Goal: Task Accomplishment & Management: Manage account settings

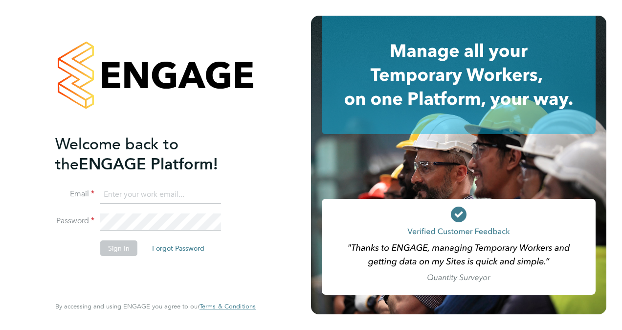
type input "wates@alliance-msp.co.uk"
click at [125, 246] on button "Sign In" at bounding box center [118, 248] width 37 height 16
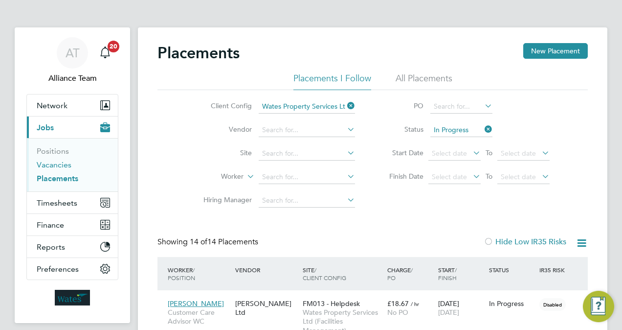
click at [63, 160] on link "Vacancies" at bounding box center [54, 164] width 35 height 9
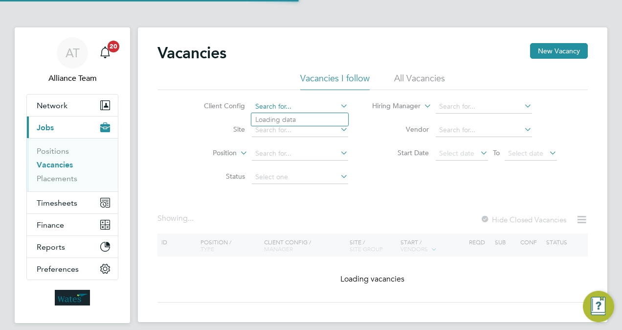
click at [288, 107] on input at bounding box center [300, 107] width 96 height 14
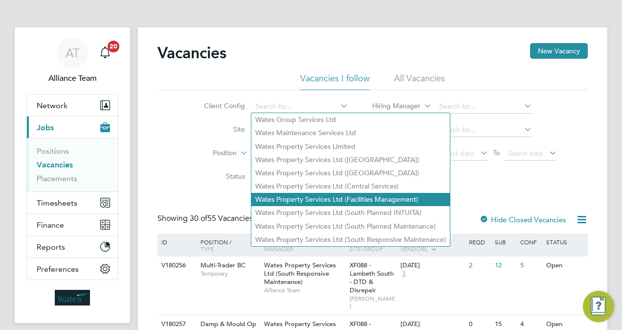
click at [383, 201] on li "Wates Property Services Ltd (Facilities Management)" at bounding box center [350, 199] width 199 height 13
type input "Wates Property Services Ltd (Facilities Management)"
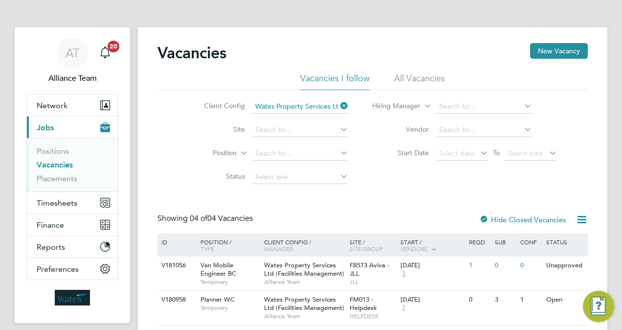
click at [383, 202] on div "Vacancies New Vacancy Vacancies I follow All Vacancies Client Config Wates Prop…" at bounding box center [373, 246] width 430 height 406
click at [273, 129] on input at bounding box center [300, 130] width 96 height 14
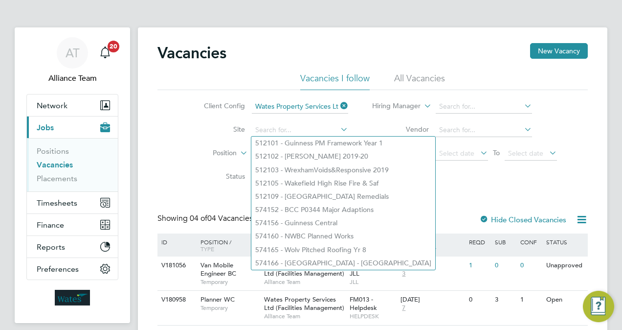
click at [165, 161] on div "Client Config Wates Property Services Ltd (Facilities Management) Site Position…" at bounding box center [373, 139] width 430 height 99
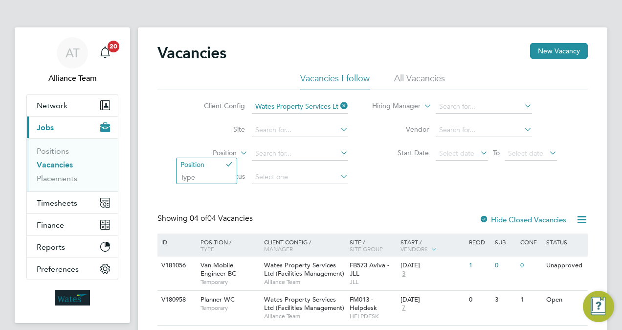
click at [232, 149] on label "Position" at bounding box center [209, 153] width 56 height 10
click at [173, 136] on div "Client Config Wates Property Services Ltd (Facilities Management) Site Position…" at bounding box center [373, 139] width 430 height 99
click at [61, 180] on link "Placements" at bounding box center [57, 178] width 41 height 9
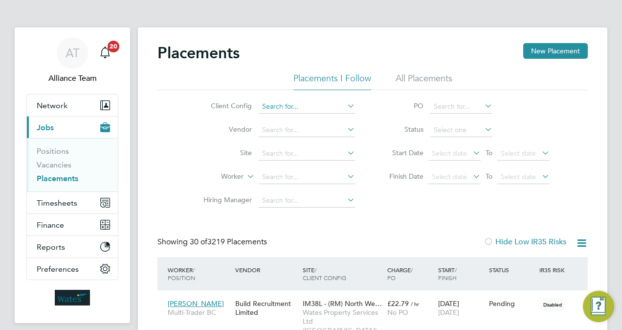
click at [303, 107] on input at bounding box center [307, 107] width 96 height 14
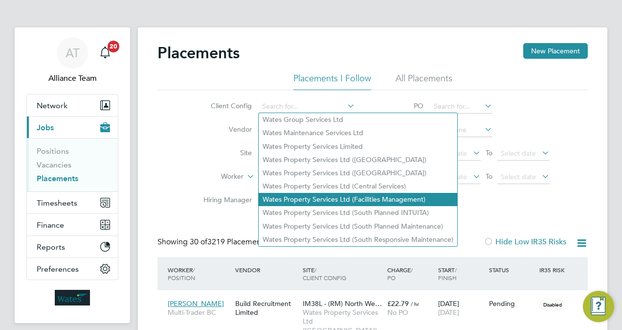
click at [373, 201] on li "Wates Property Services Ltd (Facilities Management)" at bounding box center [358, 199] width 199 height 13
type input "Wates Property Services Ltd (Facilities Management)"
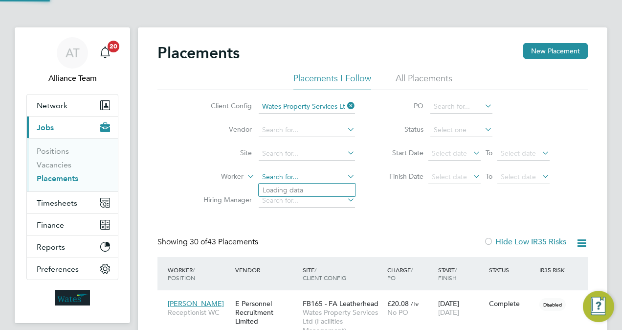
click at [277, 179] on input at bounding box center [307, 177] width 96 height 14
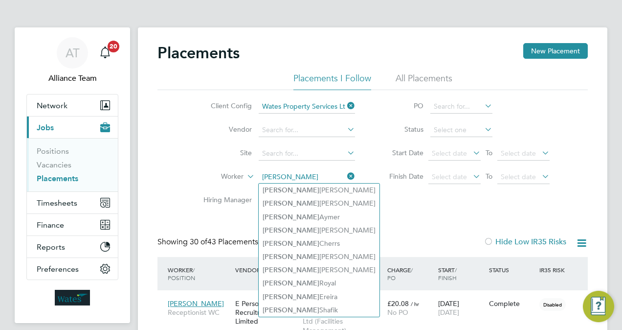
type input "michael"
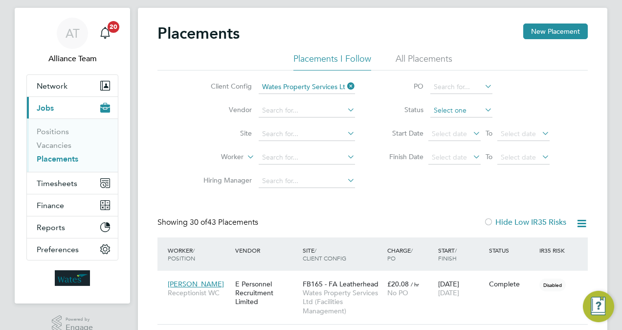
click at [445, 110] on input at bounding box center [461, 111] width 62 height 14
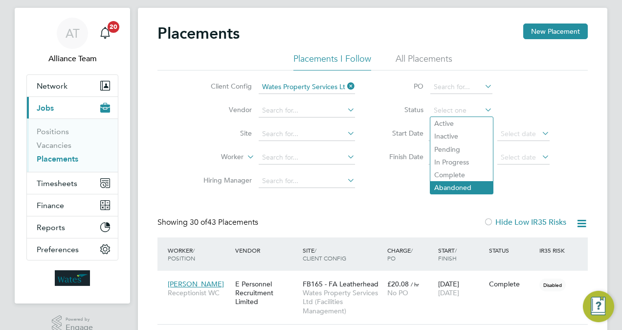
click at [463, 192] on li "Abandoned" at bounding box center [461, 187] width 63 height 13
type input "Abandoned"
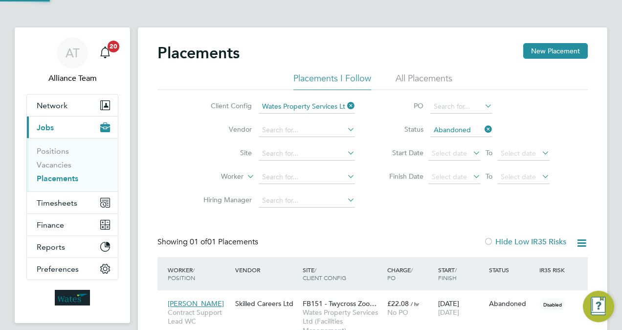
click at [411, 208] on div "Client Config Wates Property Services Ltd (Facilities Management) Vendor Site W…" at bounding box center [373, 151] width 430 height 122
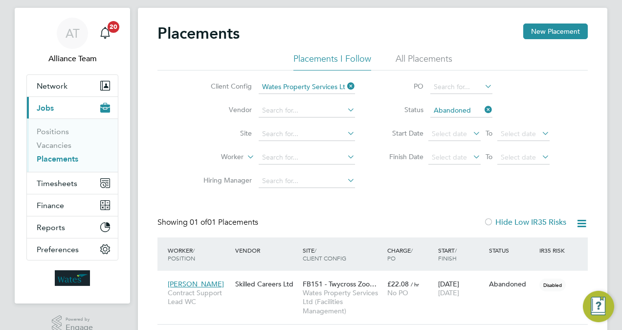
click at [483, 107] on icon at bounding box center [483, 110] width 0 height 14
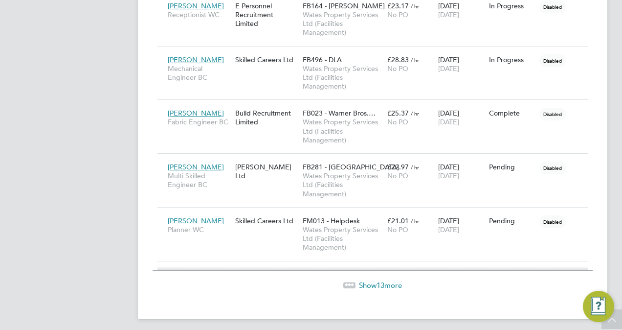
click at [392, 280] on span "Show 13 more" at bounding box center [380, 284] width 43 height 9
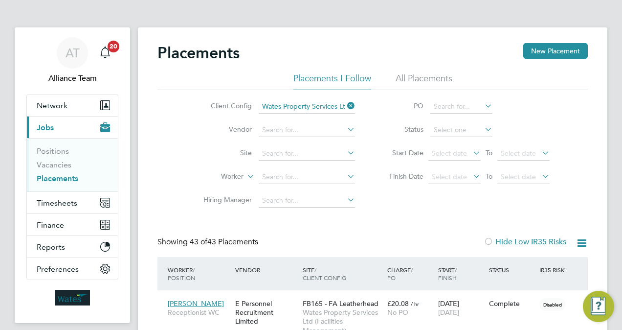
click at [58, 177] on link "Placements" at bounding box center [58, 178] width 42 height 9
click at [298, 152] on input at bounding box center [307, 154] width 96 height 14
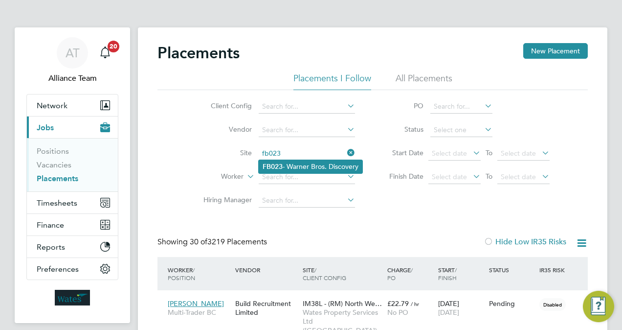
click at [310, 165] on li "FB023 - Warner Bros. Discovery" at bounding box center [311, 166] width 104 height 13
type input "FB023 - Warner Bros. Discovery"
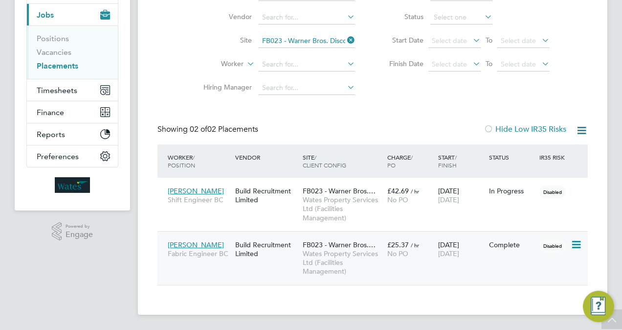
click at [433, 262] on div "£25.37 / hr No PO" at bounding box center [410, 248] width 51 height 27
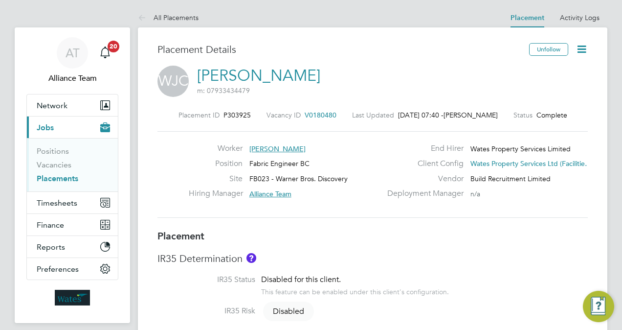
click at [583, 46] on icon at bounding box center [582, 49] width 12 height 12
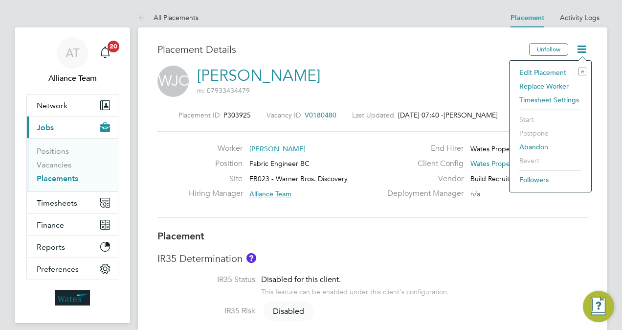
click at [547, 84] on li "Replace Worker" at bounding box center [551, 86] width 72 height 14
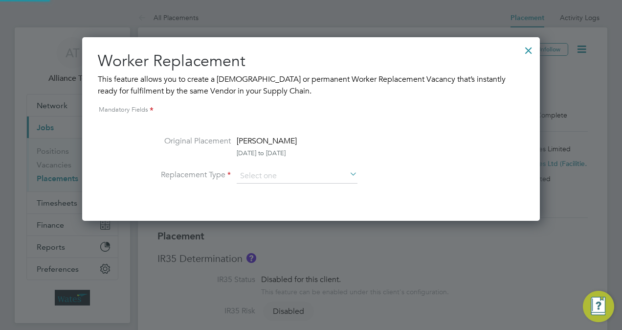
scroll to position [183, 458]
click at [256, 180] on input at bounding box center [297, 176] width 121 height 15
click at [267, 189] on li "Temporary" at bounding box center [297, 188] width 121 height 13
type input "Temporary"
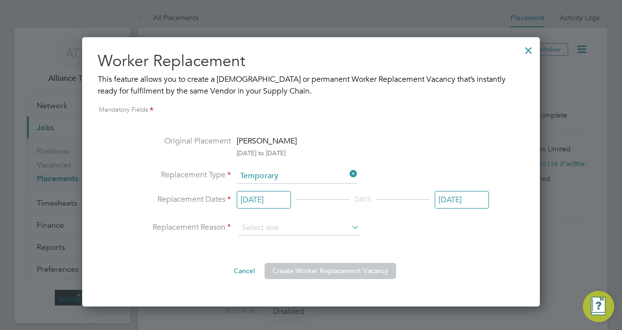
click at [257, 201] on input "16 Sep 2025" at bounding box center [264, 200] width 54 height 18
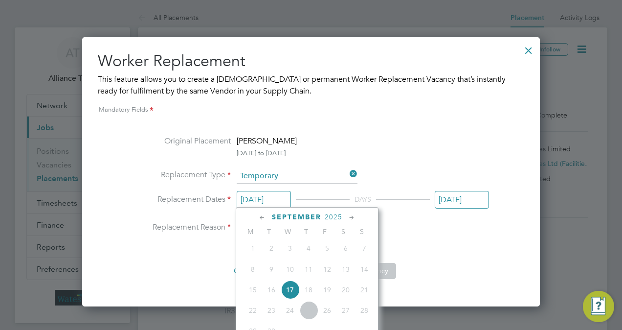
click at [449, 235] on div "Original Placement Walter Coady 16 Sep 2025 to 17 Sep 2025 Replacement Type Tem…" at bounding box center [311, 207] width 356 height 144
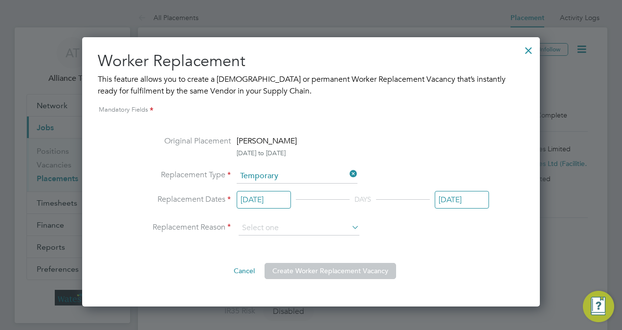
click at [449, 235] on div "Original Placement Walter Coady 16 Sep 2025 to 17 Sep 2025 Replacement Type Tem…" at bounding box center [311, 207] width 356 height 144
click at [277, 226] on input at bounding box center [299, 228] width 121 height 15
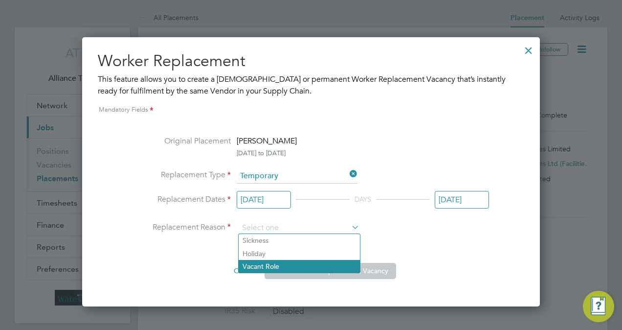
click at [277, 266] on li "Vacant Role" at bounding box center [299, 266] width 121 height 13
type input "Vacant Role"
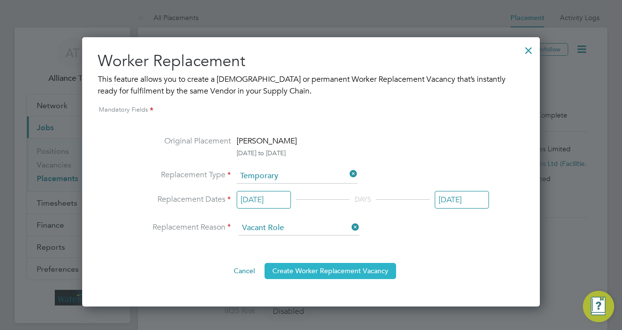
click at [328, 271] on button "Create Worker Replacement Vacancy" at bounding box center [331, 271] width 132 height 16
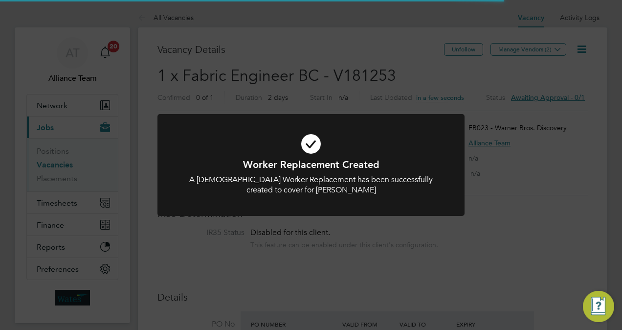
click at [472, 270] on div "Worker Replacement Created A Temporary Worker Replacement has been successfully…" at bounding box center [311, 165] width 622 height 330
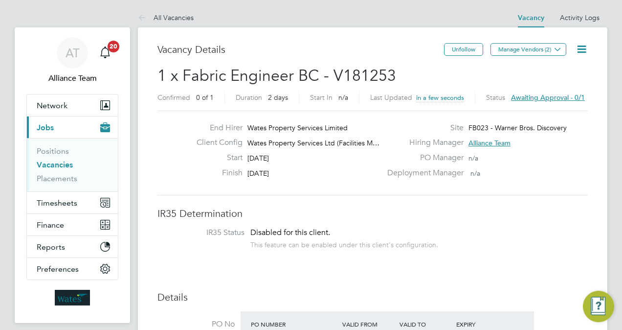
click at [580, 49] on icon at bounding box center [582, 49] width 12 height 12
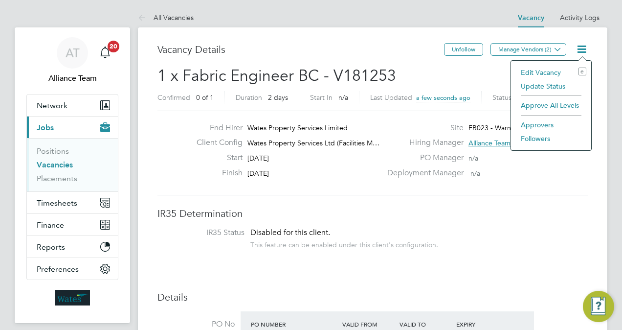
click at [535, 66] on li "Edit Vacancy e" at bounding box center [551, 73] width 70 height 14
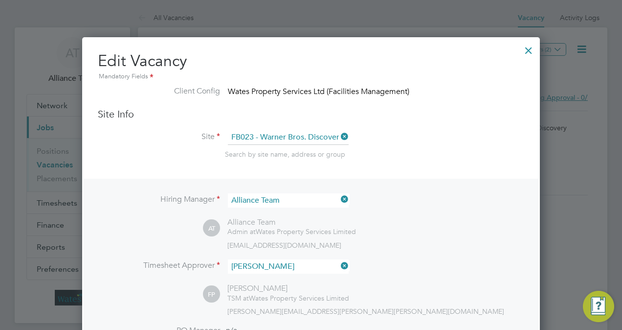
click at [419, 256] on div "Hiring Manager Alliance Team AT Alliance Team Admin at Wates Property Services …" at bounding box center [311, 303] width 456 height 249
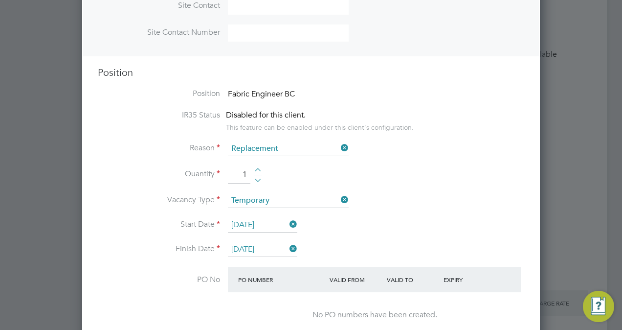
click at [259, 223] on input "16 Sep 2025" at bounding box center [262, 225] width 69 height 15
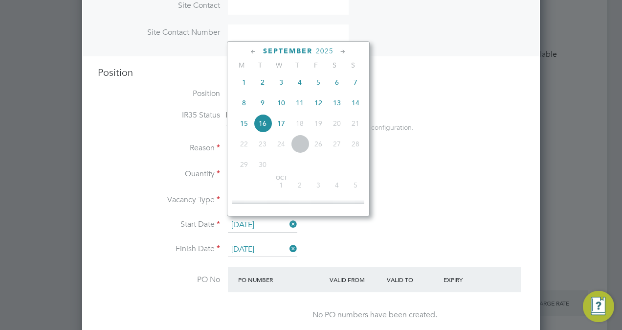
click at [343, 54] on icon at bounding box center [343, 51] width 9 height 11
click at [252, 52] on icon at bounding box center [253, 51] width 9 height 11
click at [303, 143] on span "25" at bounding box center [300, 144] width 19 height 19
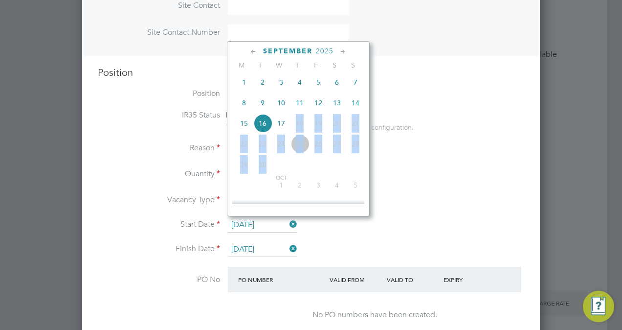
click at [303, 143] on span "25" at bounding box center [300, 144] width 19 height 19
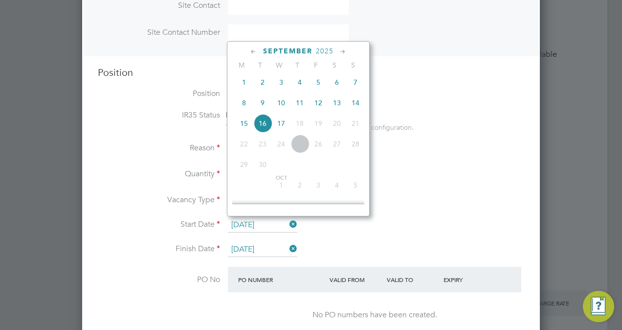
click at [128, 138] on li "IR35 Status Disabled for this client. This feature can be enabled under this cl…" at bounding box center [311, 125] width 427 height 31
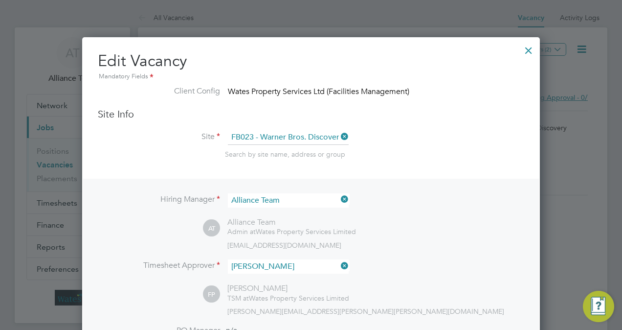
click at [529, 50] on div at bounding box center [529, 48] width 18 height 18
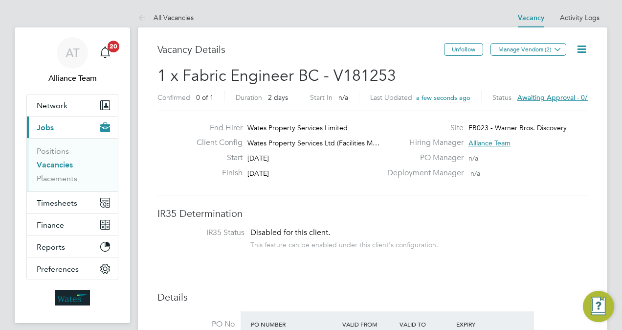
click at [586, 51] on icon at bounding box center [582, 49] width 12 height 12
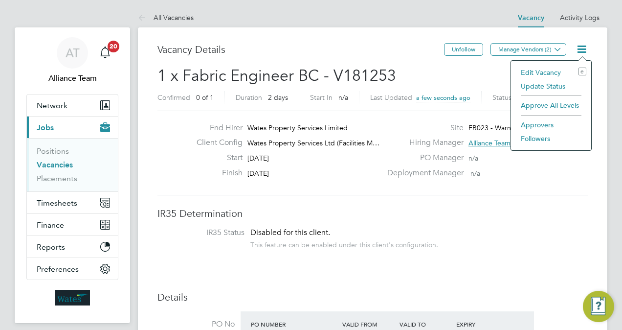
click at [538, 71] on li "Edit Vacancy e" at bounding box center [551, 73] width 70 height 14
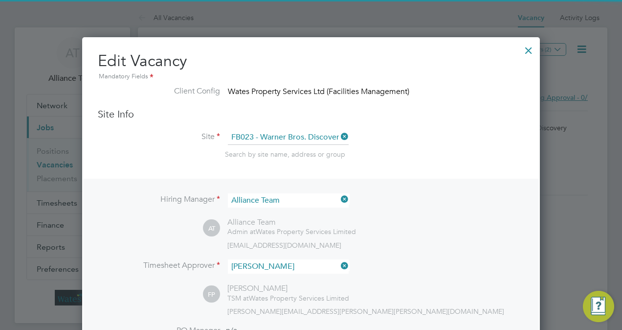
click at [528, 47] on div at bounding box center [529, 48] width 18 height 18
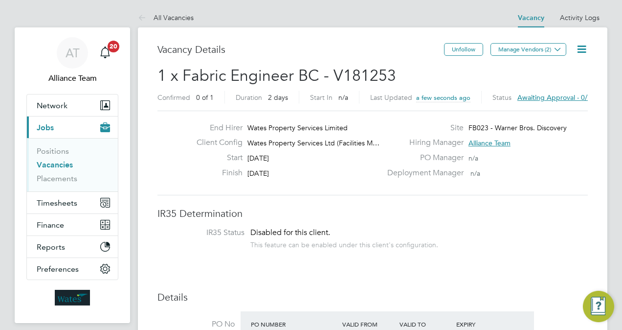
click at [585, 47] on icon at bounding box center [582, 49] width 12 height 12
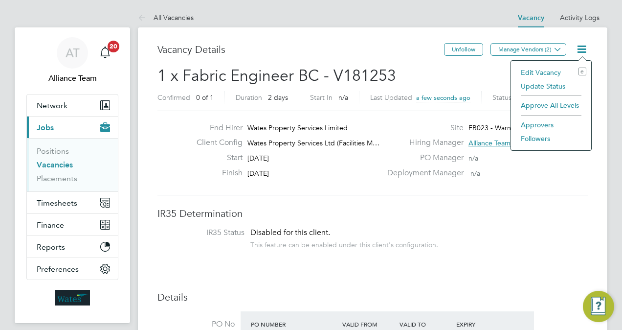
click at [543, 87] on li "Update Status" at bounding box center [551, 86] width 70 height 14
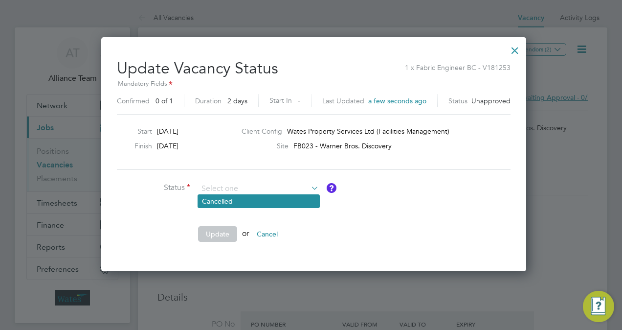
click at [268, 196] on li "Cancelled" at bounding box center [258, 201] width 121 height 13
type input "Cancelled"
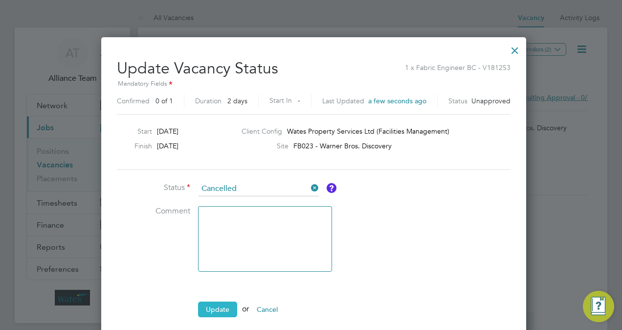
click at [209, 301] on button "Update" at bounding box center [217, 309] width 39 height 16
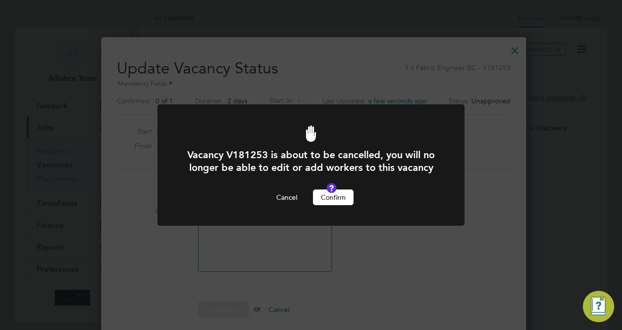
click at [341, 204] on button "Confirm" at bounding box center [333, 197] width 41 height 16
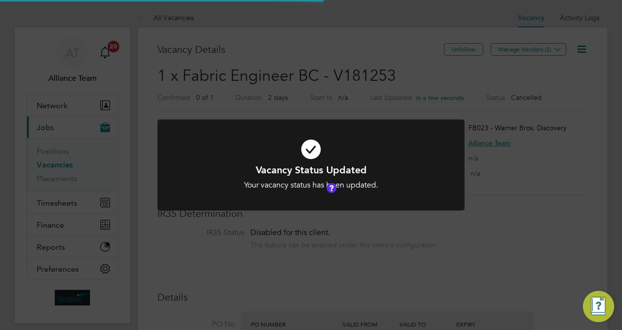
click at [551, 164] on div "Vacancy Status Updated Your vacancy status has been updated. Cancel Okay" at bounding box center [311, 165] width 622 height 330
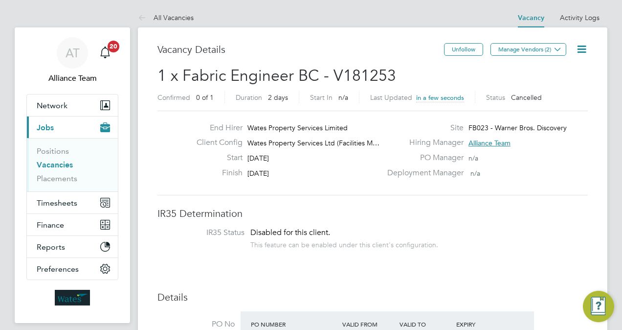
click at [59, 167] on link "Vacancies" at bounding box center [55, 164] width 36 height 9
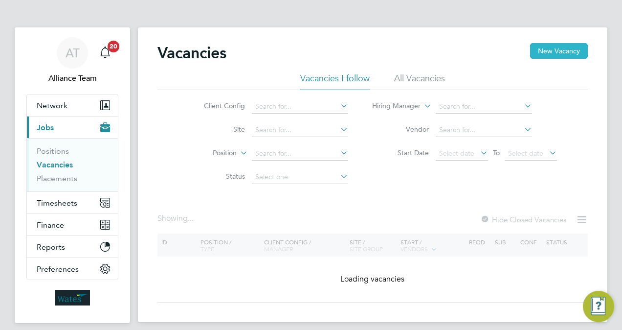
click at [557, 49] on button "New Vacancy" at bounding box center [559, 51] width 58 height 16
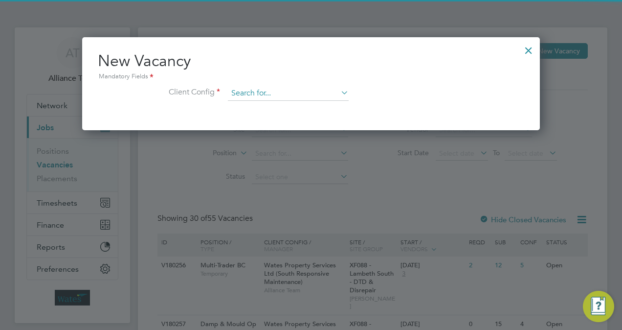
click at [290, 97] on input at bounding box center [288, 93] width 121 height 15
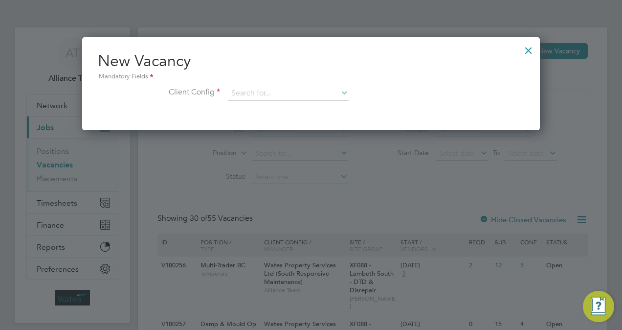
click at [355, 186] on li "Wates Property Services Ltd (Facilities Management)" at bounding box center [327, 186] width 199 height 13
type input "Wates Property Services Ltd (Facilities Management)"
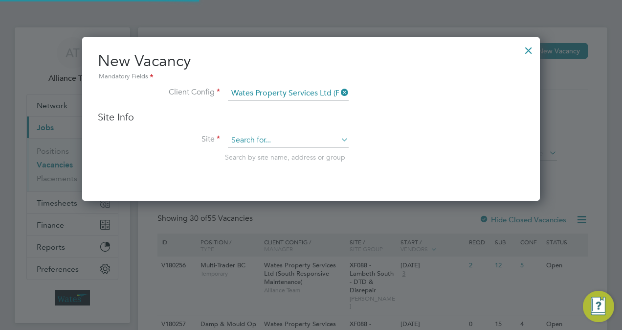
click at [274, 138] on input at bounding box center [288, 140] width 121 height 15
click at [287, 155] on li "FB023 - Warner Bros. Discovery" at bounding box center [288, 153] width 121 height 13
type input "FB023 - Warner Bros. Discovery"
click at [420, 159] on div "Search by site name, address or group" at bounding box center [374, 157] width 299 height 9
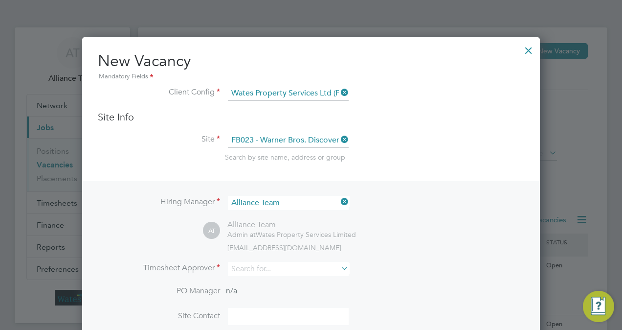
click at [260, 275] on li "Timesheet Approver" at bounding box center [311, 274] width 427 height 24
click at [263, 268] on input at bounding box center [288, 269] width 121 height 14
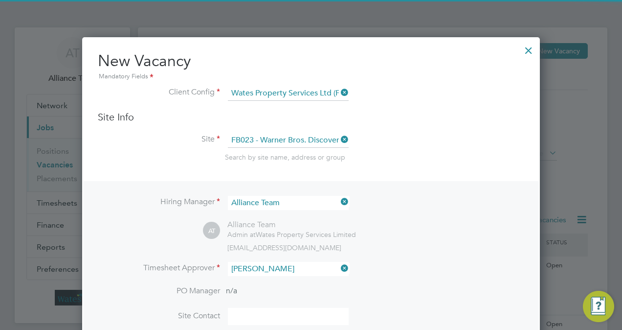
click at [295, 279] on li "Frank Penfold" at bounding box center [290, 281] width 124 height 13
type input "[PERSON_NAME]"
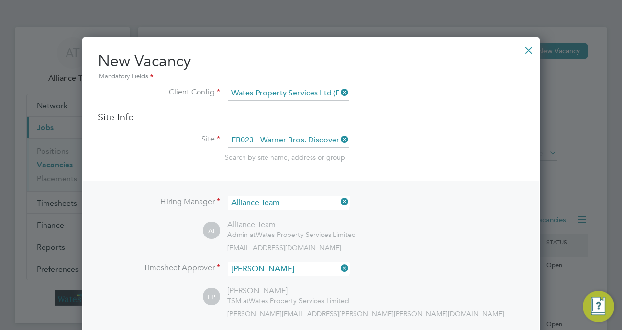
click at [411, 268] on li "Timesheet Approver Frank Penfold" at bounding box center [311, 274] width 427 height 24
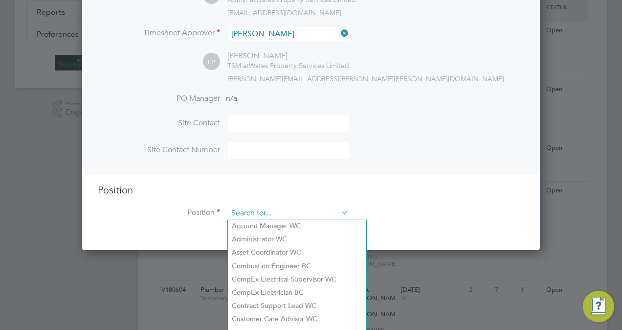
click at [277, 208] on input at bounding box center [288, 213] width 121 height 15
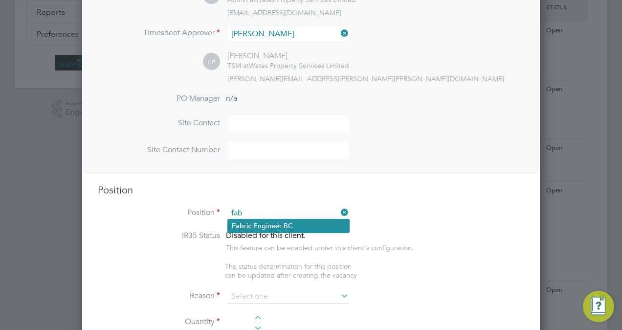
click at [284, 223] on li "Fab ric Engineer BC" at bounding box center [288, 225] width 121 height 13
type input "Fabric Engineer BC"
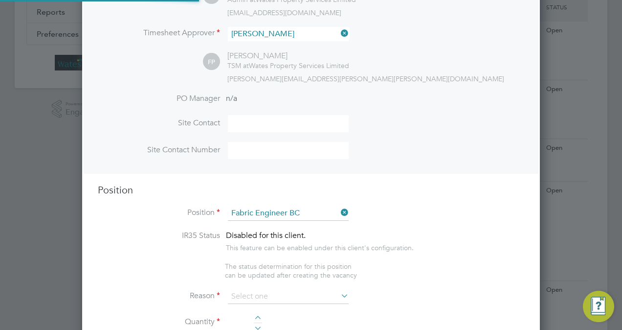
click at [401, 244] on div "This feature can be enabled under this client's configuration." at bounding box center [320, 246] width 188 height 11
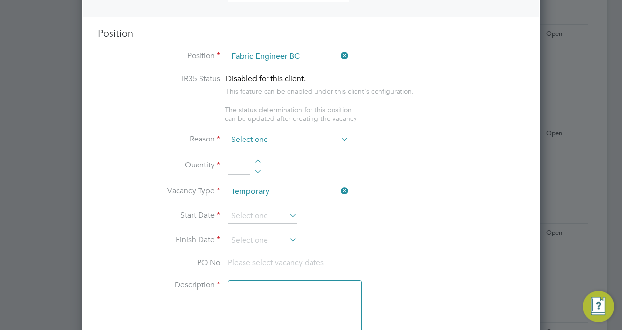
click at [254, 135] on input at bounding box center [288, 140] width 121 height 15
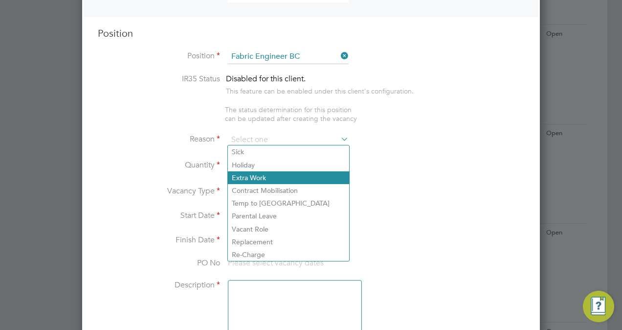
click at [271, 180] on li "Extra Work" at bounding box center [288, 177] width 121 height 13
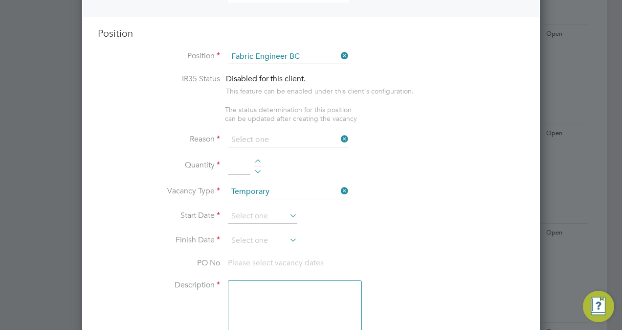
type input "Extra Work"
click at [255, 159] on div at bounding box center [258, 162] width 8 height 7
type input "1"
click at [258, 217] on input at bounding box center [262, 216] width 69 height 15
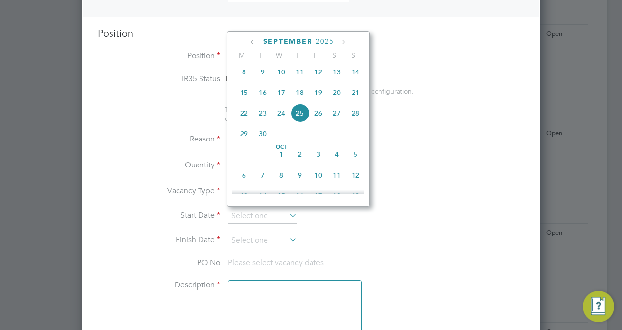
click at [298, 121] on span "25" at bounding box center [300, 113] width 19 height 19
type input "25 Sep 2025"
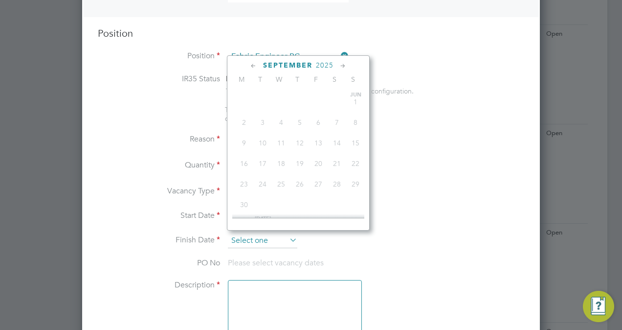
click at [264, 233] on input at bounding box center [262, 240] width 69 height 15
click at [302, 144] on span "25" at bounding box center [300, 137] width 19 height 19
type input "25 Sep 2025"
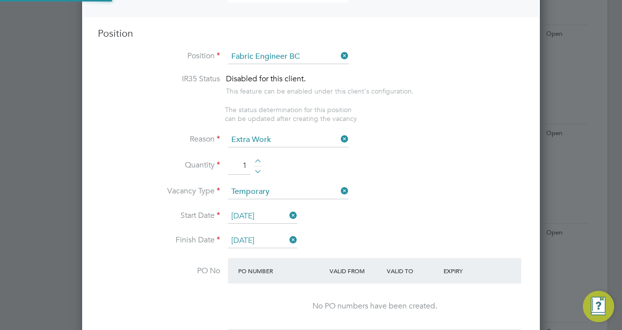
click at [409, 212] on li "Start Date 25 Sep 2025" at bounding box center [311, 221] width 427 height 24
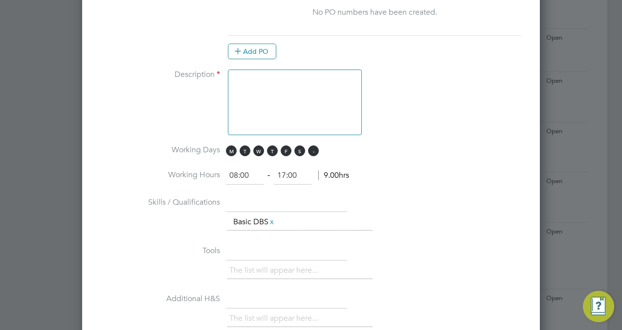
click at [308, 145] on span "S" at bounding box center [313, 150] width 11 height 11
click at [300, 145] on span "S" at bounding box center [300, 150] width 11 height 11
click at [281, 98] on textarea at bounding box center [295, 102] width 134 height 66
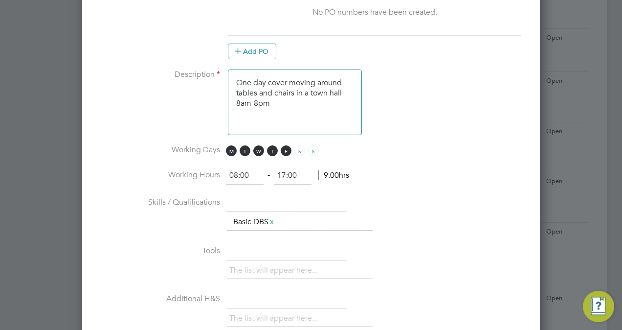
type textarea "One day cover moving around tables and chairs in a town hall 8am-8pm"
click at [430, 194] on li "Skills / Qualifications The list will appear here... Basic DBS x" at bounding box center [311, 218] width 427 height 48
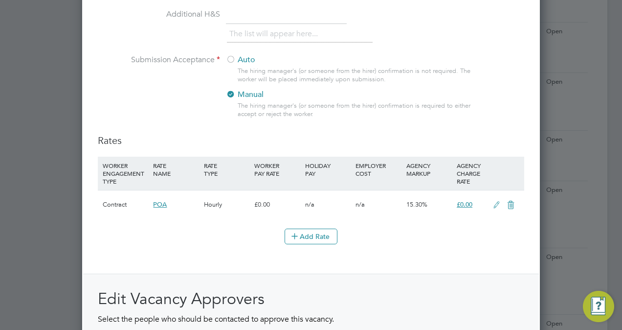
click at [241, 55] on label "Auto" at bounding box center [287, 60] width 122 height 10
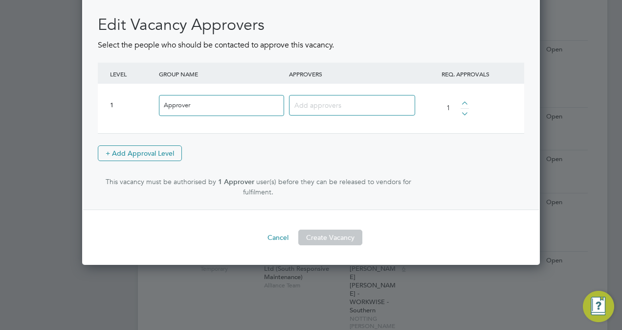
click at [348, 103] on input at bounding box center [349, 104] width 108 height 13
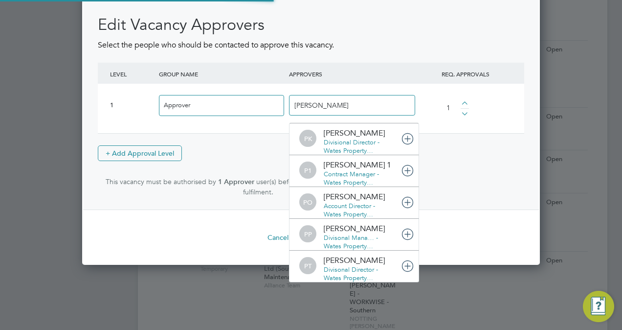
type input "paul od"
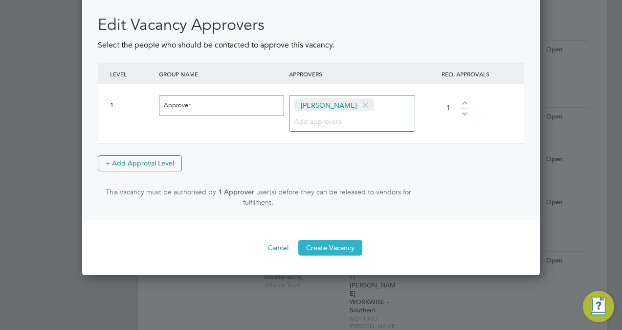
click at [344, 240] on button "Create Vacancy" at bounding box center [330, 248] width 64 height 16
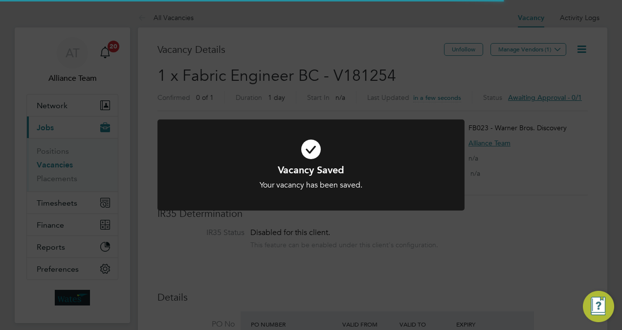
click at [565, 111] on div "Vacancy Saved Your vacancy has been saved. Cancel Okay" at bounding box center [311, 165] width 622 height 330
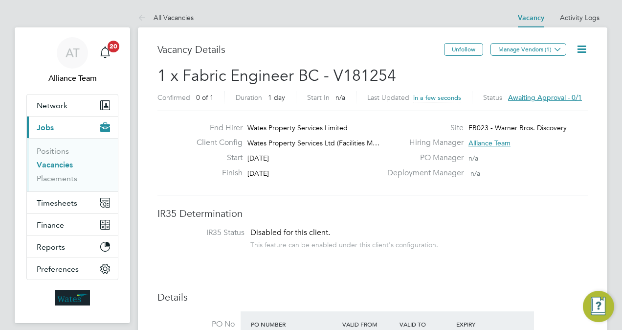
click at [585, 46] on icon at bounding box center [582, 49] width 12 height 12
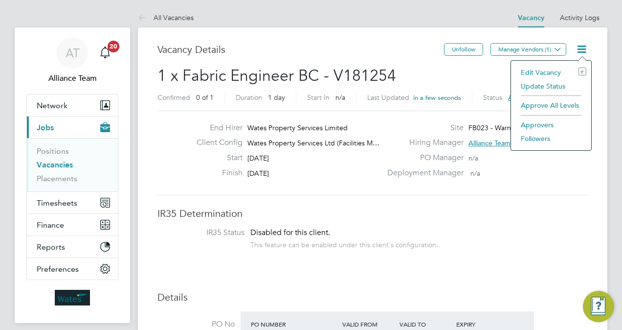
click at [549, 108] on li "Approve All Levels" at bounding box center [551, 105] width 70 height 14
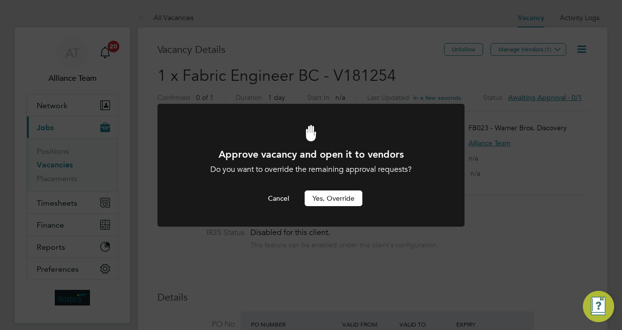
click at [320, 204] on button "Yes, Override" at bounding box center [334, 198] width 58 height 16
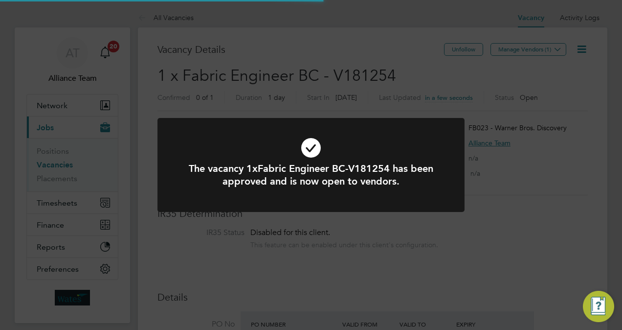
click at [460, 228] on div "The vacancy 1xFabric Engineer BC-V181254 has been approved and is now open to v…" at bounding box center [311, 165] width 622 height 330
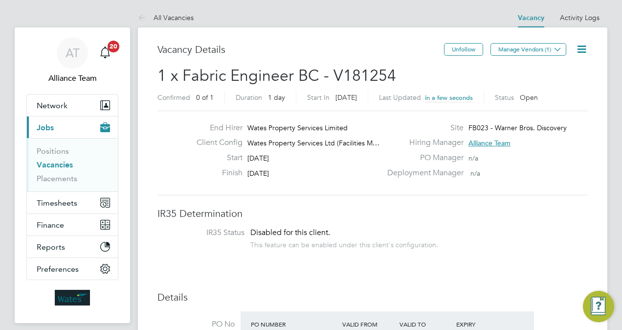
click at [304, 74] on span "1 x Fabric Engineer BC - V181254" at bounding box center [277, 75] width 239 height 19
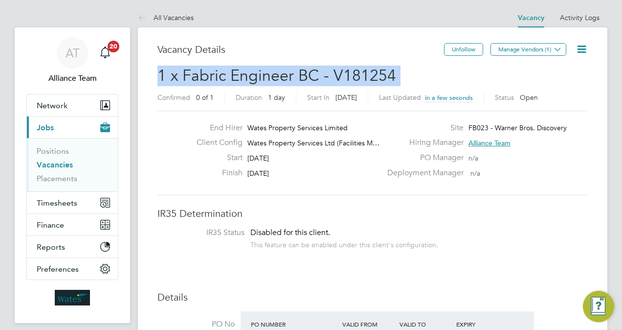
click at [304, 74] on span "1 x Fabric Engineer BC - V181254" at bounding box center [277, 75] width 239 height 19
copy h2 "1 x Fabric Engineer BC - V181254 Confirmed"
click at [554, 50] on icon at bounding box center [557, 48] width 7 height 7
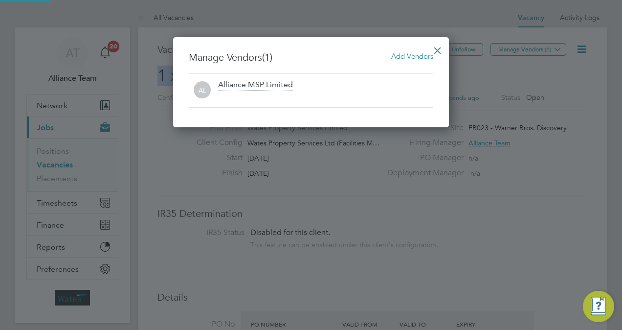
click at [421, 51] on div "Add Vendors" at bounding box center [412, 56] width 42 height 11
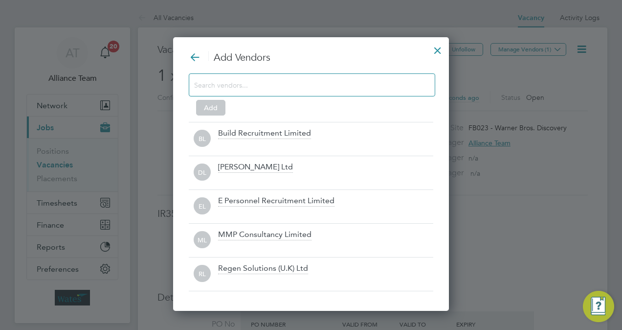
click at [284, 92] on div at bounding box center [312, 84] width 247 height 23
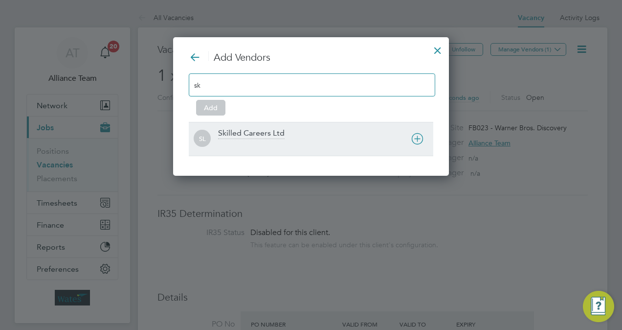
type input "sk"
click at [274, 131] on div "Skilled Careers Ltd" at bounding box center [251, 133] width 67 height 11
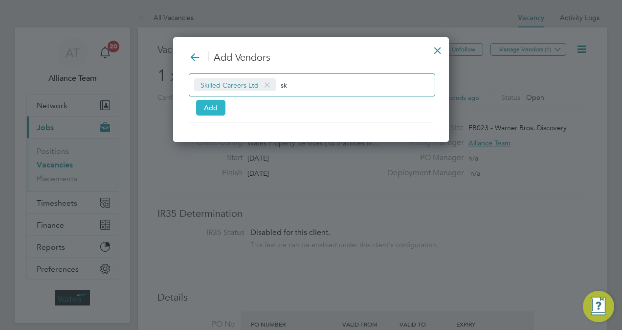
click at [209, 102] on button "Add" at bounding box center [210, 108] width 29 height 16
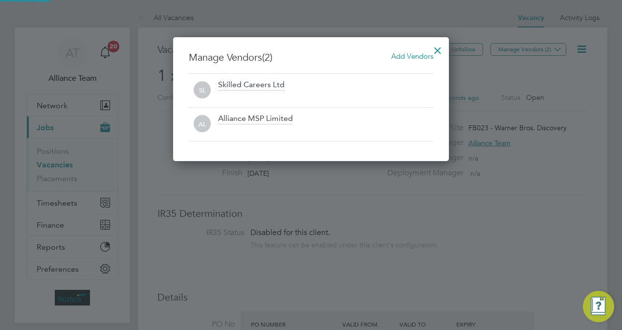
click at [444, 47] on div at bounding box center [438, 48] width 18 height 18
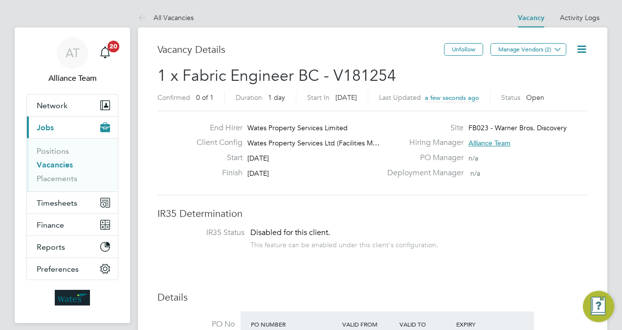
click at [584, 53] on icon at bounding box center [582, 49] width 12 height 12
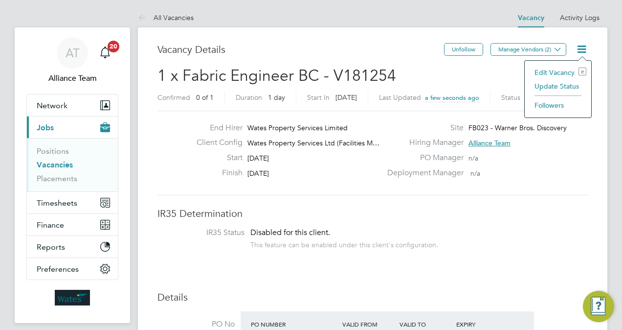
click at [548, 105] on li "Followers" at bounding box center [558, 105] width 57 height 14
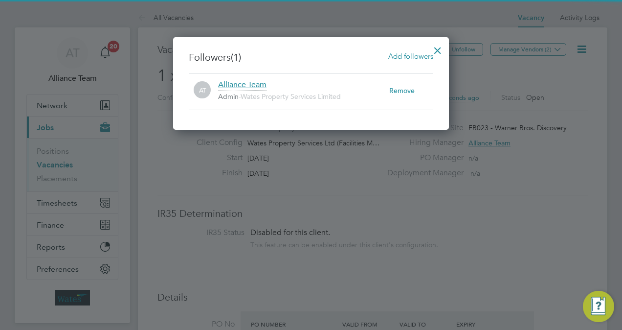
click at [409, 55] on span "Add followers" at bounding box center [410, 55] width 45 height 9
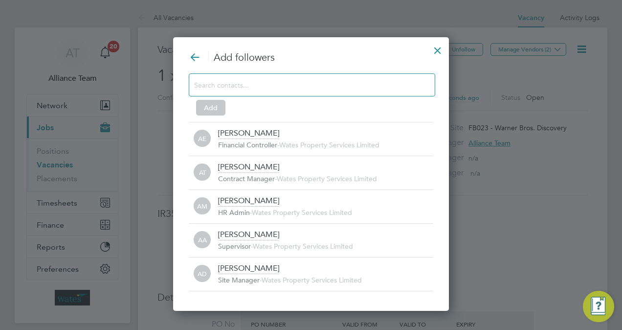
click at [278, 84] on input at bounding box center [304, 84] width 220 height 13
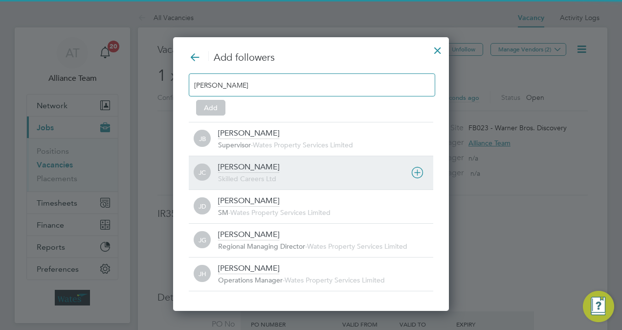
type input "james"
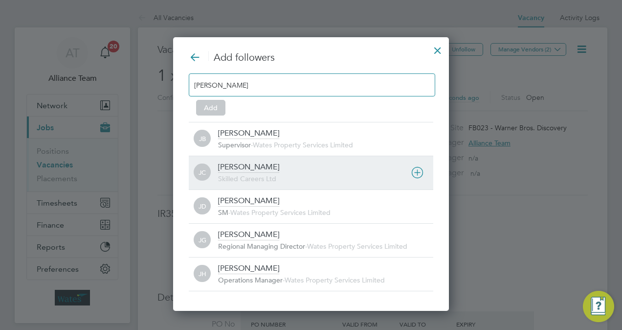
click at [257, 179] on span "Skilled Careers Ltd" at bounding box center [247, 178] width 58 height 9
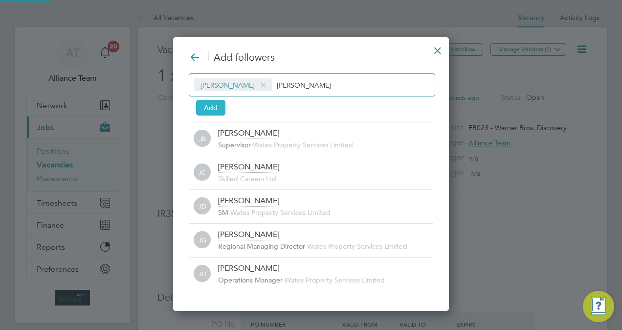
click at [208, 107] on button "Add" at bounding box center [210, 108] width 29 height 16
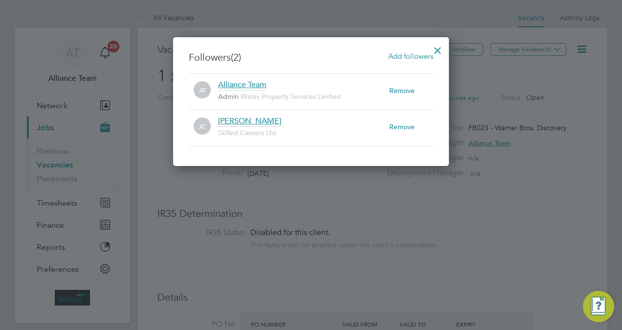
click at [446, 45] on div at bounding box center [438, 48] width 18 height 18
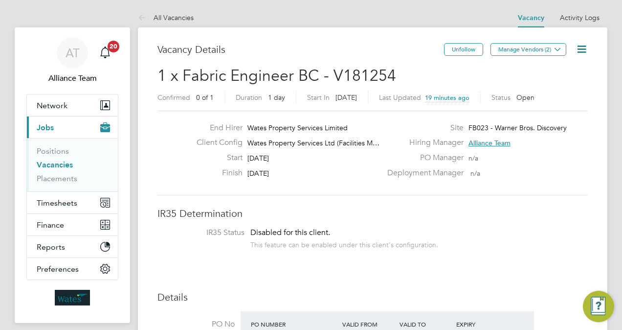
click at [60, 159] on li "Positions" at bounding box center [73, 153] width 73 height 14
click at [61, 162] on link "Vacancies" at bounding box center [55, 164] width 36 height 9
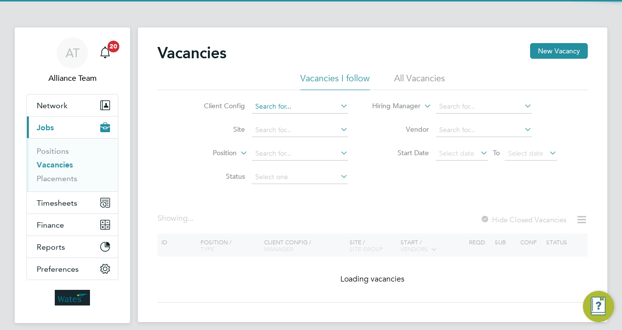
click at [294, 101] on input at bounding box center [300, 107] width 96 height 14
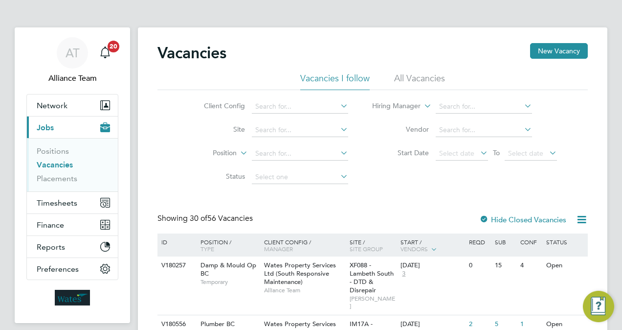
click at [369, 200] on li "Wates Property Services Ltd (Facilities Management)" at bounding box center [350, 199] width 199 height 13
type input "Wates Property Services Ltd (Facilities Management)"
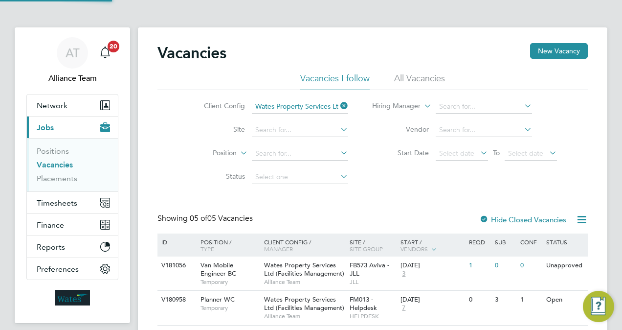
click at [369, 200] on div "Vacancies New Vacancy Vacancies I follow All Vacancies Client Config Wates Prop…" at bounding box center [373, 267] width 430 height 448
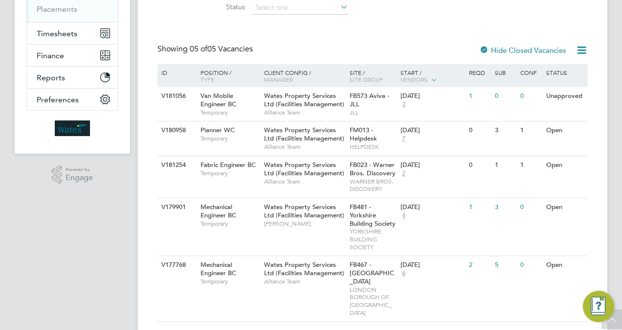
scroll to position [171, 0]
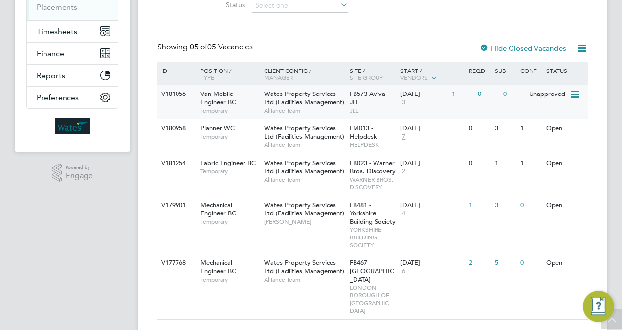
click at [576, 94] on icon at bounding box center [574, 95] width 10 height 12
click at [553, 144] on li "Update Status" at bounding box center [550, 145] width 57 height 14
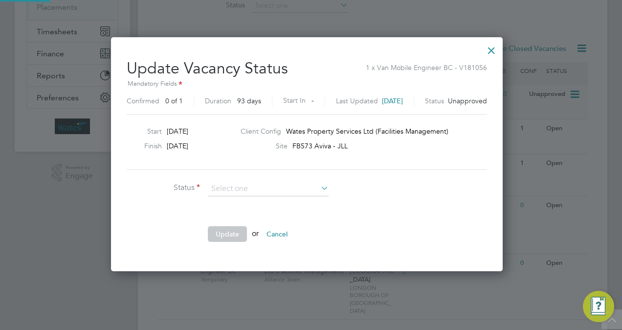
scroll to position [232, 399]
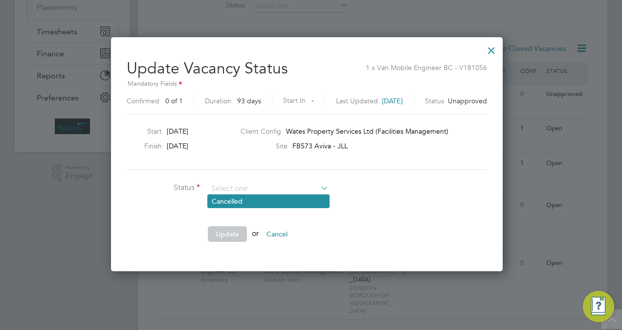
click at [285, 199] on li "Cancelled" at bounding box center [268, 201] width 121 height 13
type input "Cancelled"
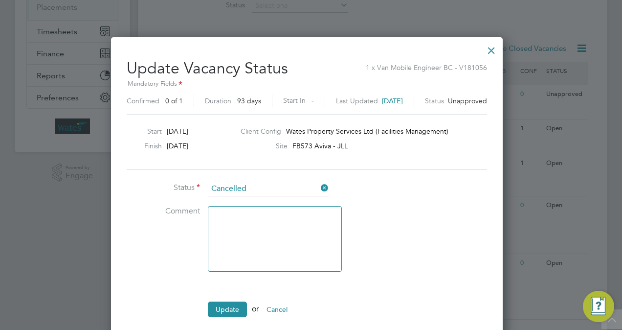
scroll to position [307, 399]
click at [231, 306] on button "Update" at bounding box center [227, 309] width 39 height 16
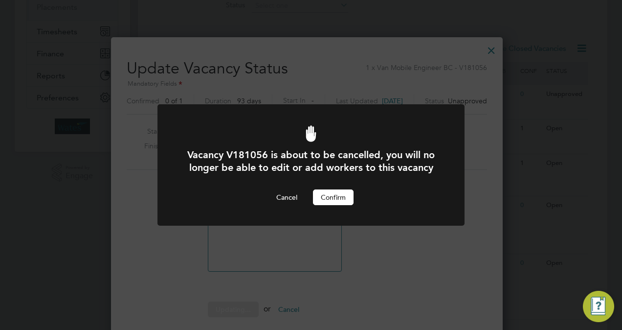
click at [331, 203] on button "Confirm" at bounding box center [333, 197] width 41 height 16
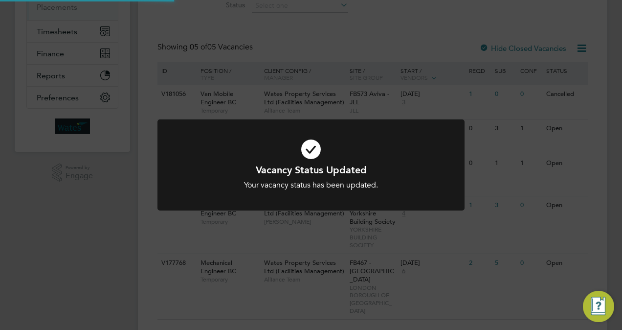
click at [603, 133] on div "Vacancy Status Updated Your vacancy status has been updated. Cancel Okay" at bounding box center [311, 165] width 622 height 330
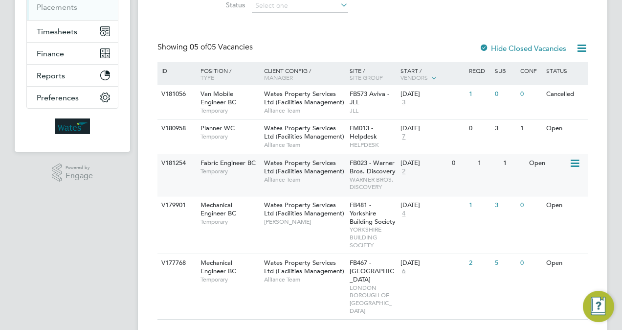
click at [454, 182] on div "V181254 Fabric Engineer BC Temporary Wates Property Services Ltd (Facilities Ma…" at bounding box center [373, 175] width 430 height 42
click at [575, 261] on icon at bounding box center [574, 263] width 10 height 12
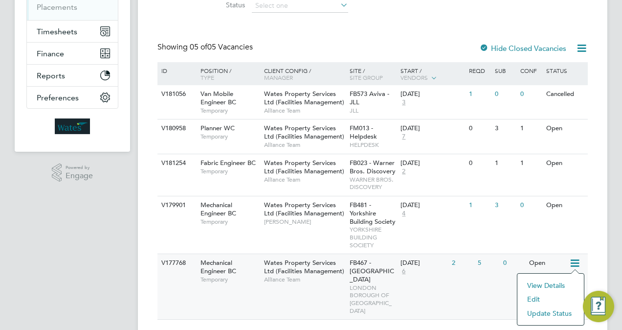
click at [543, 315] on li "Update Status" at bounding box center [550, 313] width 57 height 14
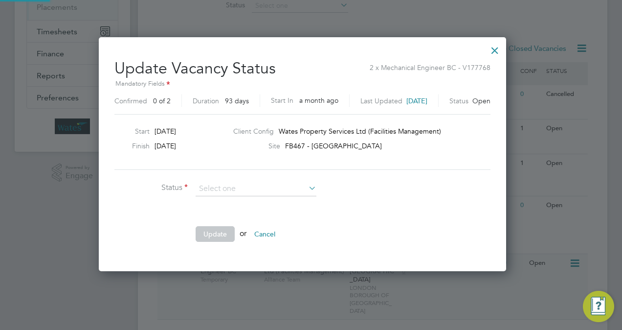
scroll to position [232, 425]
click at [236, 222] on li "Cancelled" at bounding box center [256, 227] width 121 height 13
type input "Cancelled"
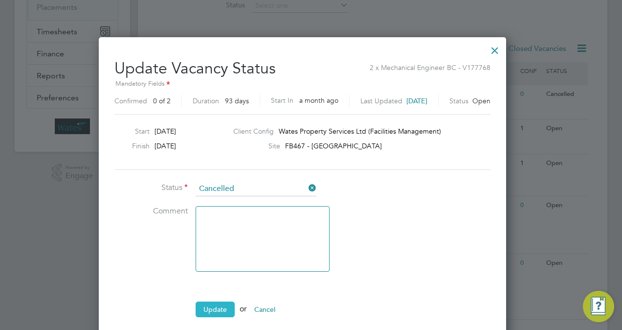
click at [219, 306] on button "Update" at bounding box center [215, 309] width 39 height 16
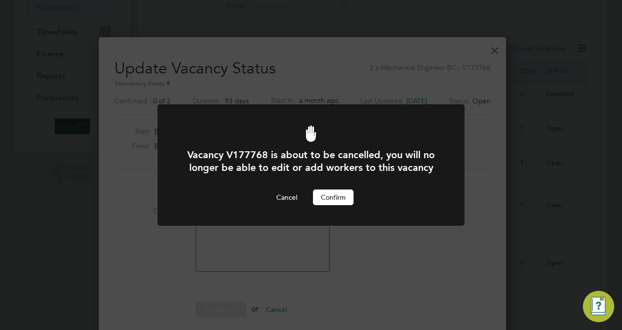
click at [331, 198] on button "Confirm" at bounding box center [333, 197] width 41 height 16
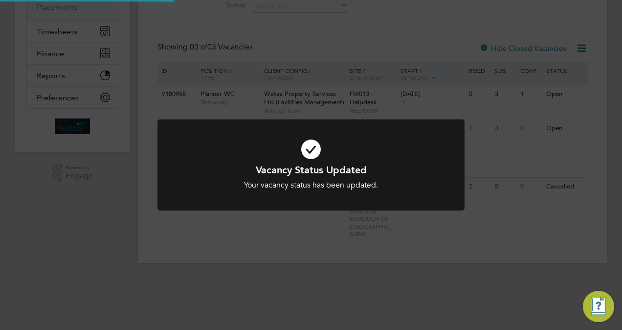
scroll to position [95, 0]
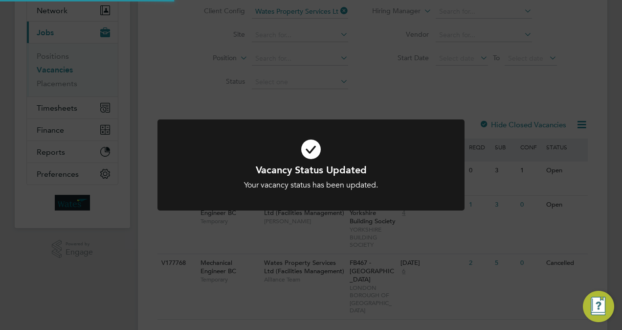
click at [43, 249] on div "Vacancy Status Updated Your vacancy status has been updated. Cancel Okay" at bounding box center [311, 165] width 622 height 330
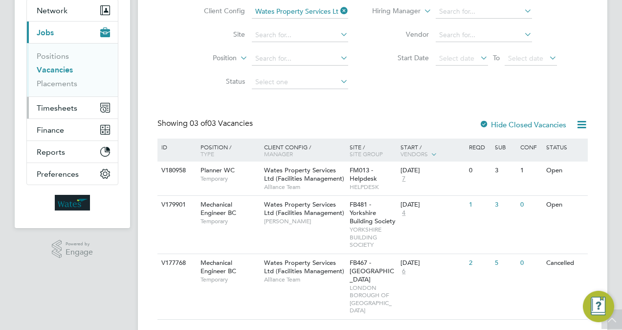
click at [63, 111] on span "Timesheets" at bounding box center [57, 107] width 41 height 9
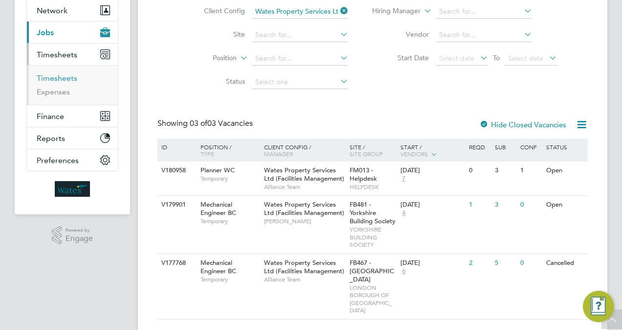
click at [65, 78] on link "Timesheets" at bounding box center [57, 77] width 41 height 9
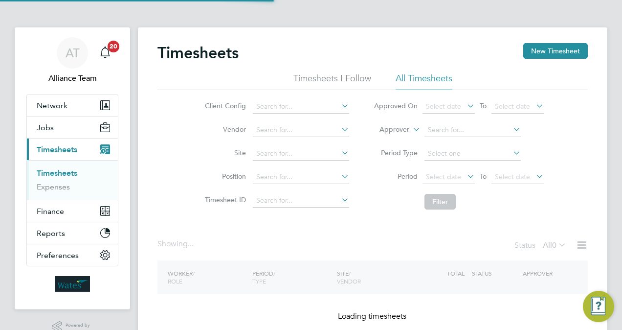
click at [394, 131] on label "Approver" at bounding box center [387, 130] width 44 height 10
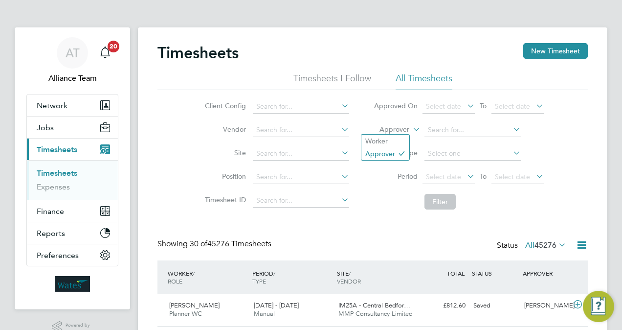
scroll to position [5, 5]
click at [394, 138] on li "Worker" at bounding box center [386, 141] width 48 height 13
click at [479, 125] on input at bounding box center [473, 130] width 96 height 14
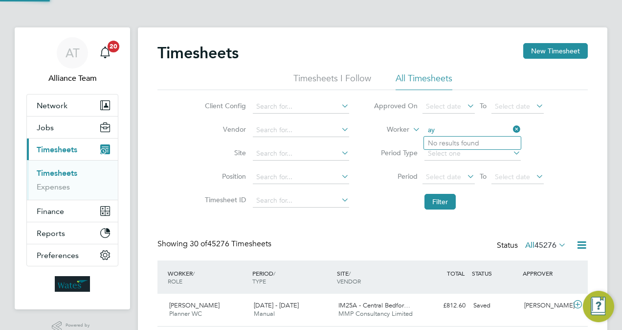
type input "a"
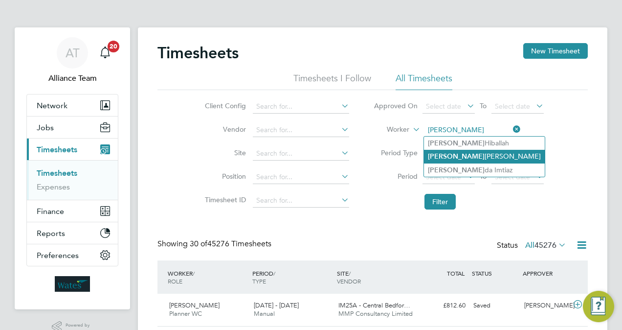
click at [481, 150] on li "Syed Jilani" at bounding box center [484, 156] width 121 height 13
type input "[PERSON_NAME]"
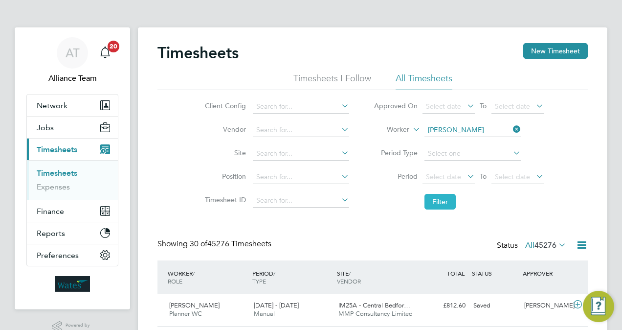
click at [449, 202] on button "Filter" at bounding box center [440, 202] width 31 height 16
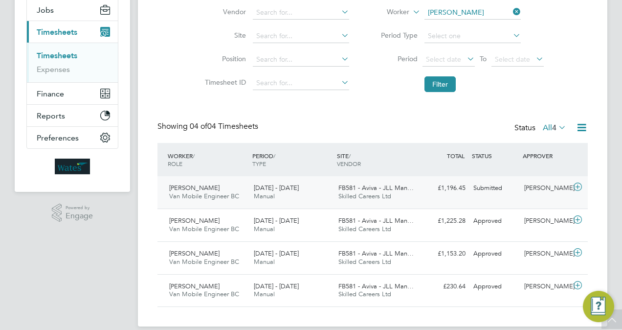
click at [474, 193] on div "Submitted" at bounding box center [495, 188] width 51 height 16
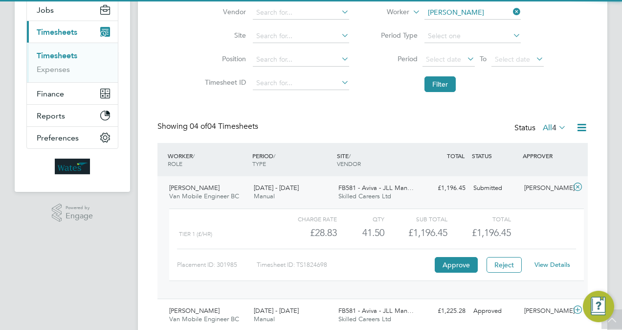
click at [474, 193] on div "Submitted" at bounding box center [495, 188] width 51 height 16
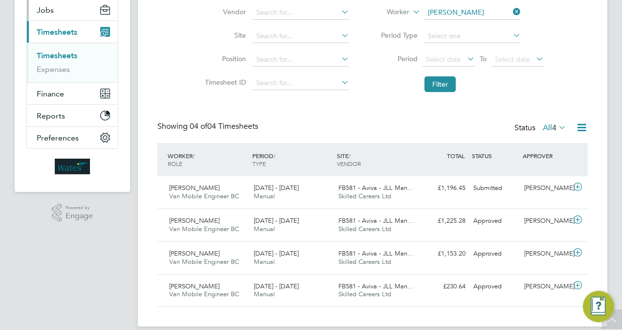
click at [67, 10] on button "Jobs" at bounding box center [72, 10] width 91 height 22
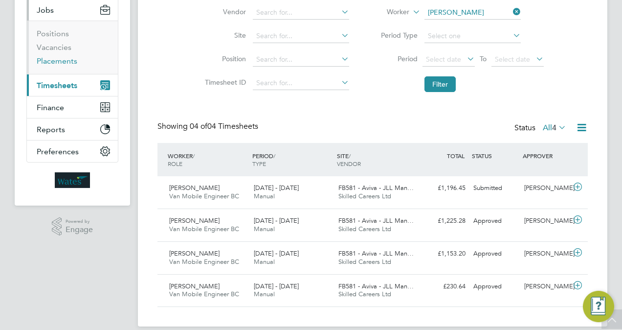
click at [54, 59] on link "Placements" at bounding box center [57, 60] width 41 height 9
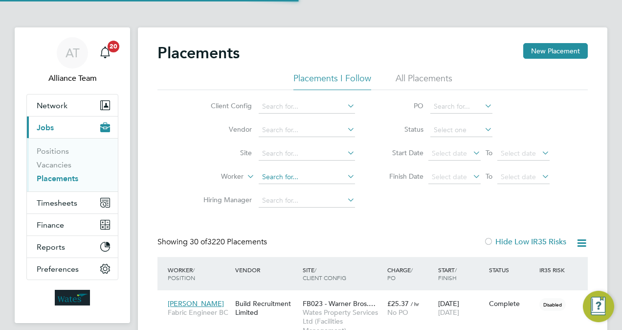
click at [301, 174] on input at bounding box center [307, 177] width 96 height 14
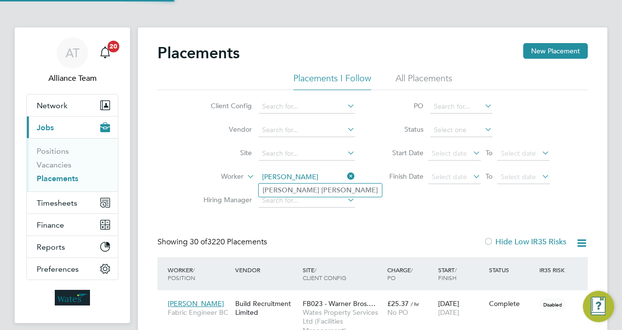
click at [310, 188] on li "Daniel Taylor" at bounding box center [320, 189] width 123 height 13
type input "Daniel Taylor"
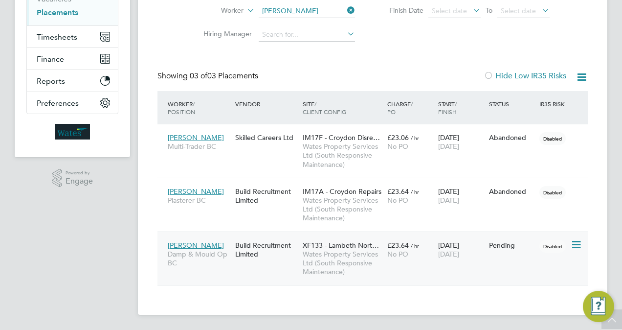
click at [352, 257] on span "Wates Property Services Ltd (South Responsive Maintenance)" at bounding box center [343, 262] width 80 height 27
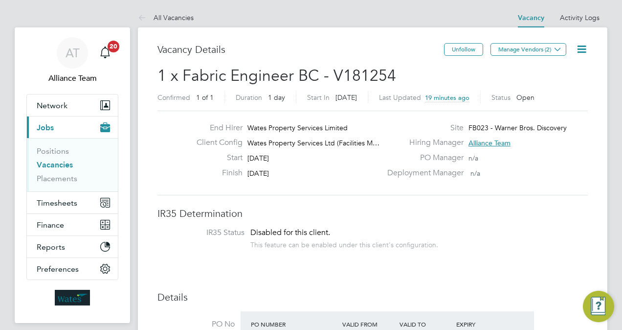
click at [582, 51] on icon at bounding box center [582, 49] width 12 height 12
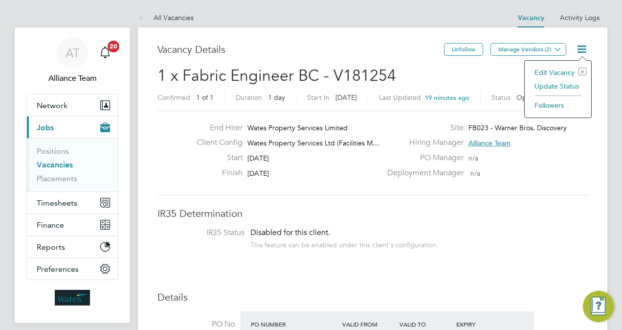
click at [561, 85] on li "Update Status" at bounding box center [558, 86] width 57 height 14
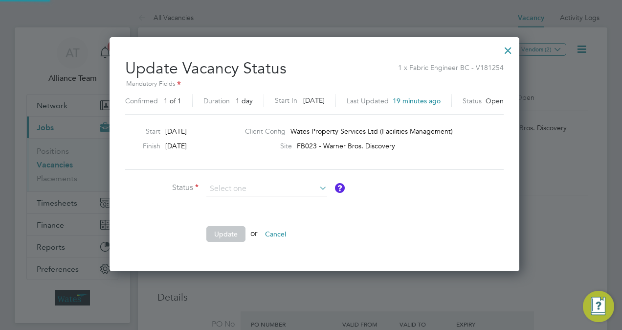
scroll to position [232, 402]
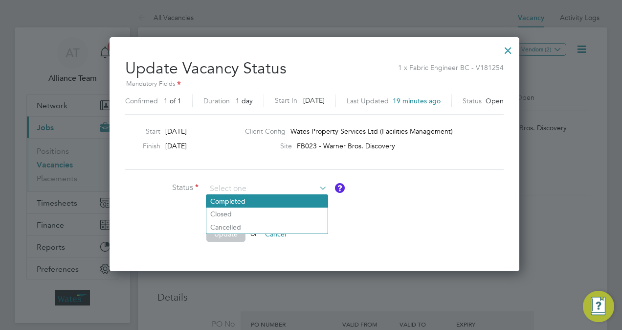
click at [269, 203] on li "Completed" at bounding box center [266, 201] width 121 height 13
type input "Completed"
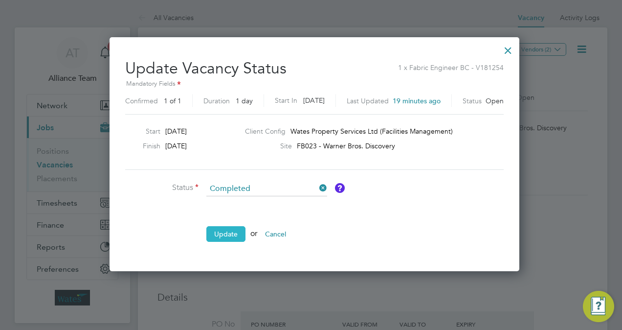
click at [234, 237] on button "Update" at bounding box center [225, 234] width 39 height 16
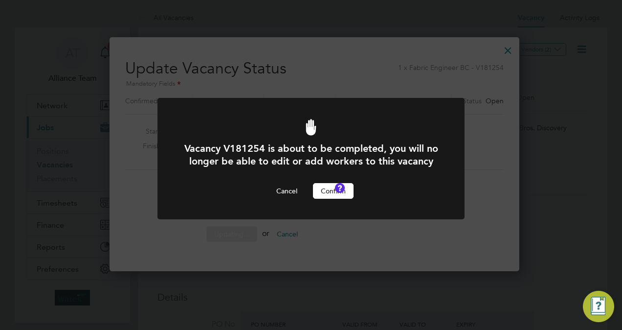
click at [338, 199] on button "Confirm" at bounding box center [333, 191] width 41 height 16
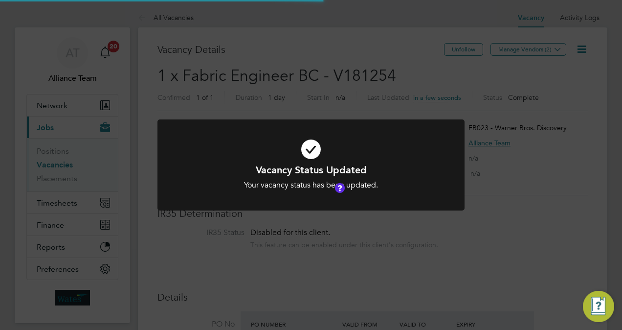
scroll to position [17, 153]
click at [352, 16] on div "Vacancy Status Updated Your vacancy status has been updated. Cancel Okay" at bounding box center [311, 165] width 622 height 330
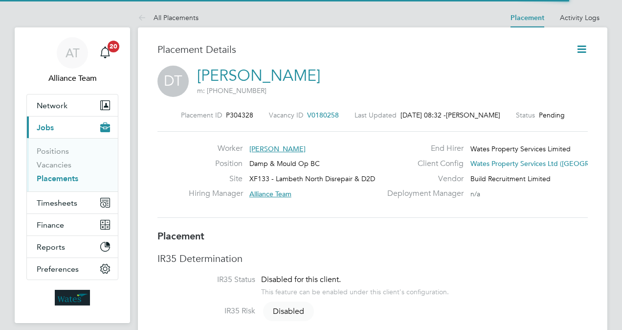
click at [258, 76] on link "Daniel Taylor" at bounding box center [258, 75] width 123 height 19
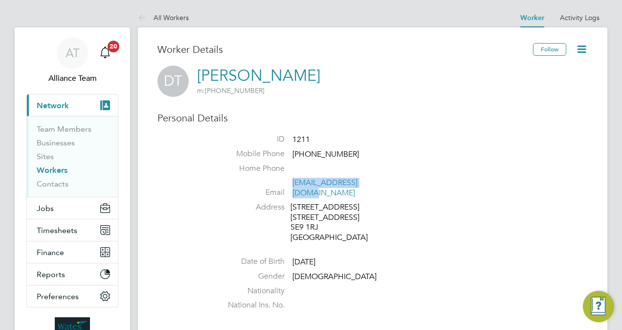
drag, startPoint x: 394, startPoint y: 181, endPoint x: 294, endPoint y: 183, distance: 100.3
click at [294, 183] on li "Email [EMAIL_ADDRESS][DOMAIN_NAME]" at bounding box center [402, 190] width 372 height 24
copy link "[EMAIL_ADDRESS][DOMAIN_NAME]"
click at [49, 204] on span "Jobs" at bounding box center [45, 208] width 17 height 9
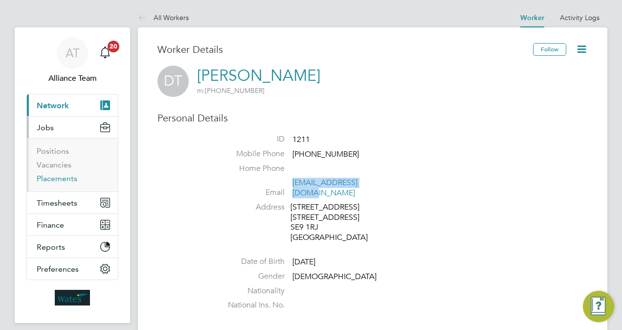
click at [57, 178] on link "Placements" at bounding box center [57, 178] width 41 height 9
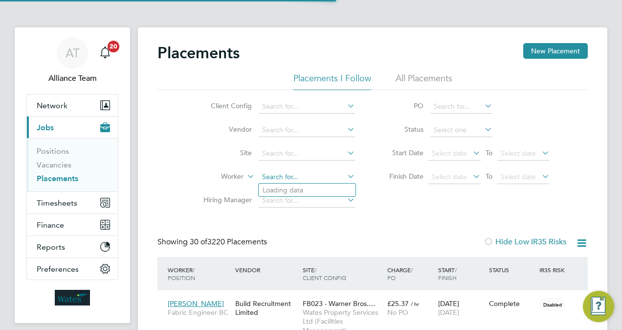
click at [284, 176] on input at bounding box center [307, 177] width 96 height 14
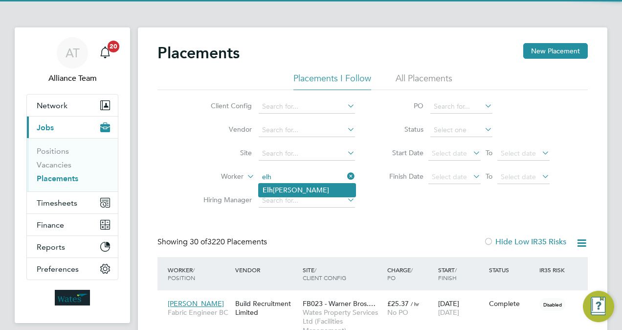
click at [306, 189] on li "Elh oussain Sghir" at bounding box center [307, 189] width 97 height 13
type input "Elhoussain Sghir"
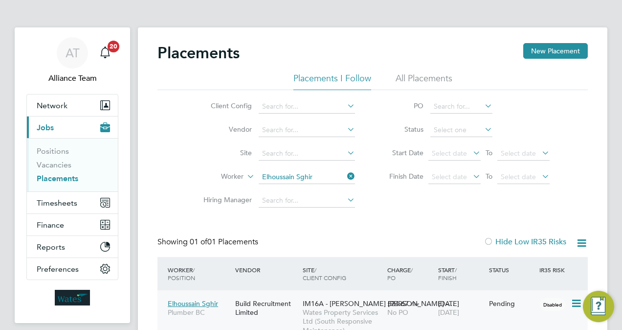
click at [358, 306] on span "IM16A - NOTT HILL -…" at bounding box center [379, 303] width 152 height 9
click at [66, 196] on button "Timesheets" at bounding box center [72, 203] width 91 height 22
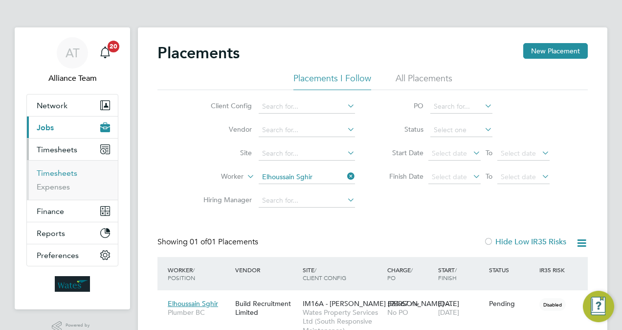
click at [68, 172] on link "Timesheets" at bounding box center [57, 172] width 41 height 9
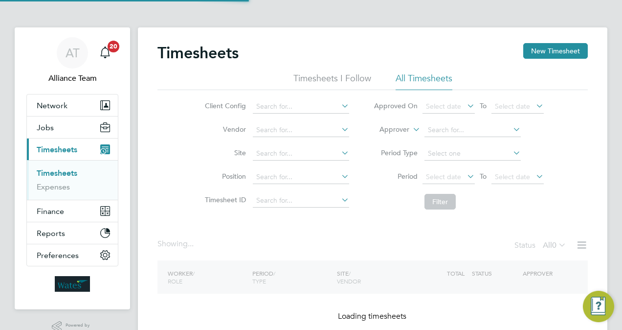
click at [389, 128] on label "Approver" at bounding box center [387, 130] width 44 height 10
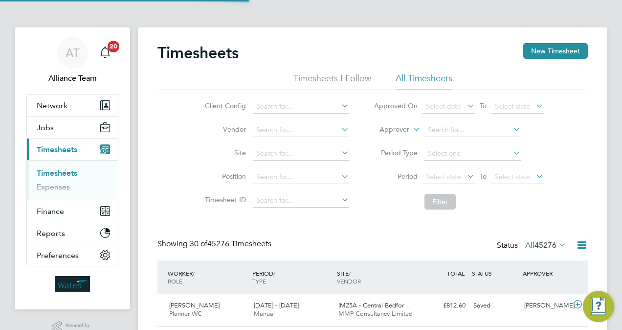
scroll to position [24, 85]
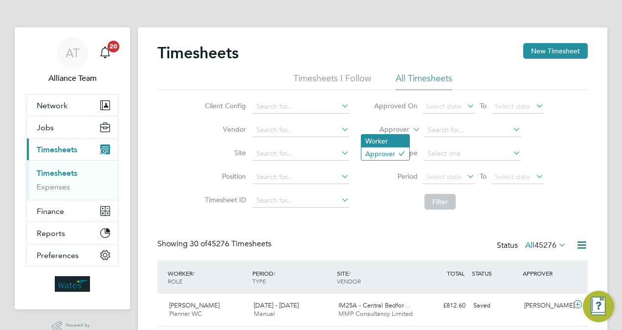
click at [387, 136] on li "Worker" at bounding box center [386, 141] width 48 height 13
click at [403, 127] on label "Worker" at bounding box center [387, 130] width 44 height 10
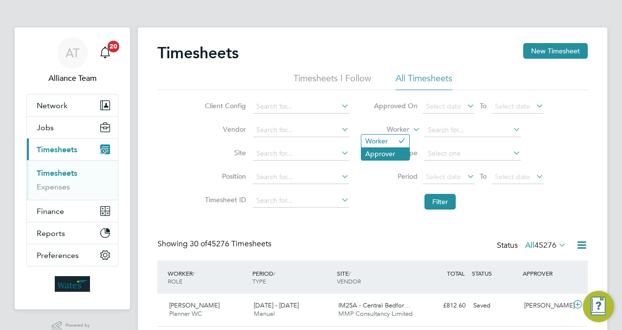
click at [381, 155] on li "Approver" at bounding box center [386, 153] width 48 height 13
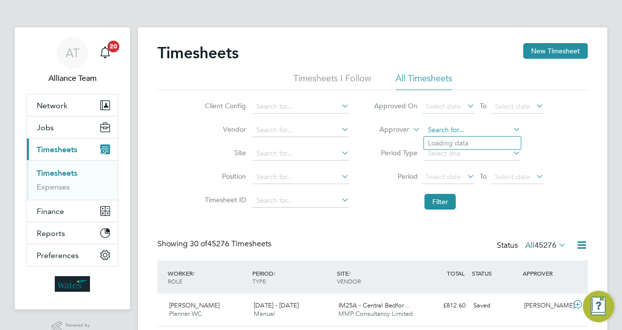
click at [462, 130] on input at bounding box center [473, 130] width 96 height 14
click at [465, 137] on li "Svet lin Grigorov" at bounding box center [472, 142] width 97 height 13
type input "Svetlin Grigorov"
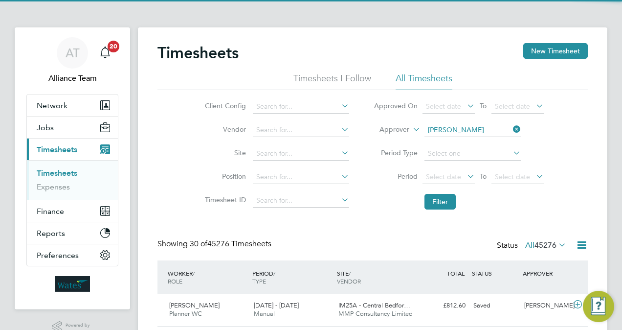
click at [447, 192] on li "Filter" at bounding box center [459, 201] width 195 height 25
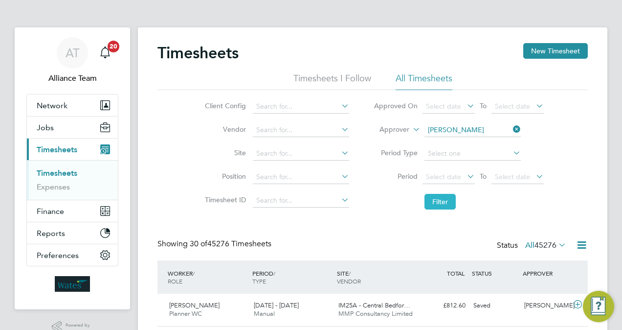
click at [445, 199] on button "Filter" at bounding box center [440, 202] width 31 height 16
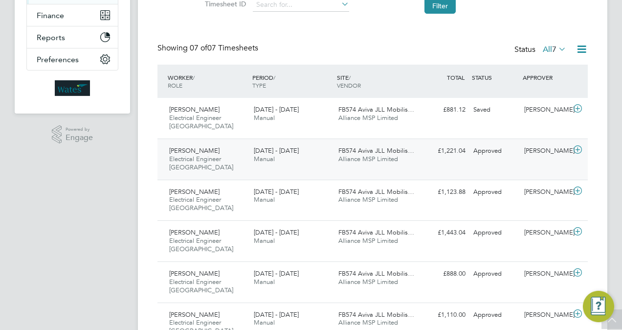
click at [360, 155] on span "Alliance MSP Limited" at bounding box center [369, 159] width 60 height 8
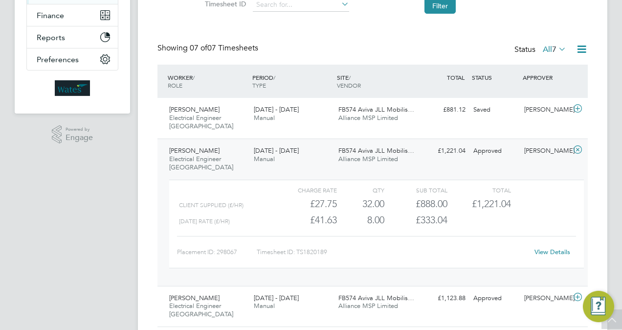
click at [555, 248] on link "View Details" at bounding box center [553, 252] width 36 height 8
click at [356, 53] on div "Showing 07 of 07 Timesheets Status All 7" at bounding box center [373, 54] width 430 height 22
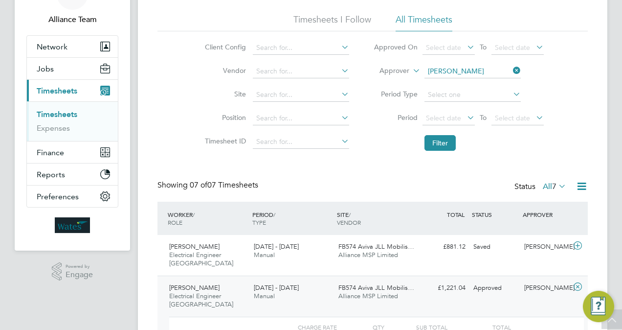
click at [557, 186] on icon at bounding box center [557, 186] width 0 height 14
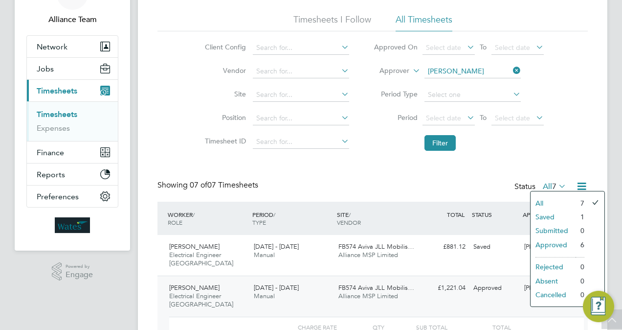
click at [544, 200] on li "All" at bounding box center [553, 203] width 45 height 14
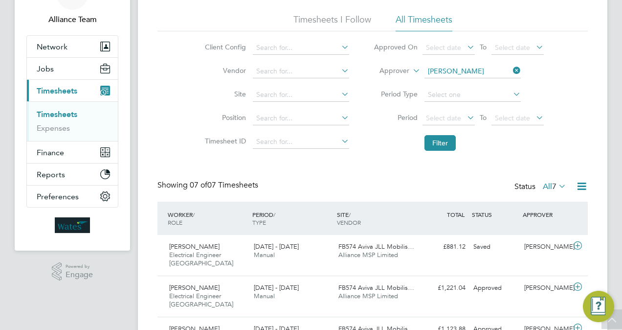
click at [430, 182] on div "Showing 07 of 07 Timesheets Status All 7" at bounding box center [373, 191] width 430 height 22
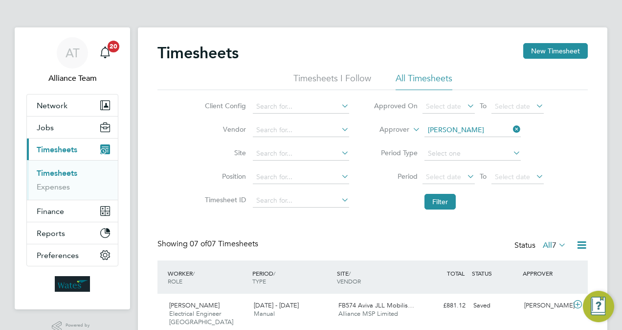
click at [394, 126] on label "Approver" at bounding box center [387, 130] width 44 height 10
click at [386, 140] on li "Worker" at bounding box center [386, 141] width 48 height 13
click at [460, 136] on div "Timesheets New Timesheet Timesheets I Follow All Timesheets Client Config Vendo…" at bounding box center [373, 313] width 470 height 572
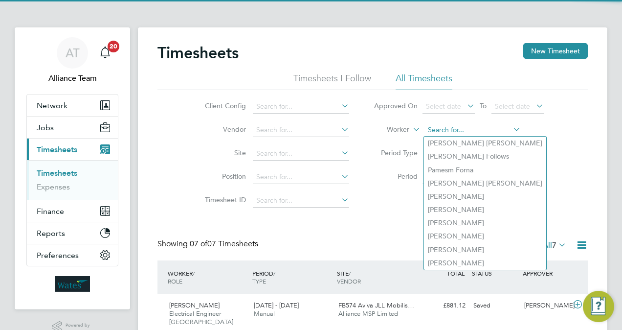
click at [459, 130] on input at bounding box center [473, 130] width 96 height 14
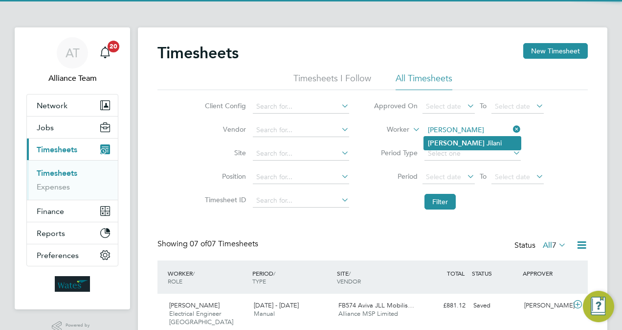
click at [470, 139] on li "Syed J ilani" at bounding box center [472, 142] width 97 height 13
type input "[PERSON_NAME]"
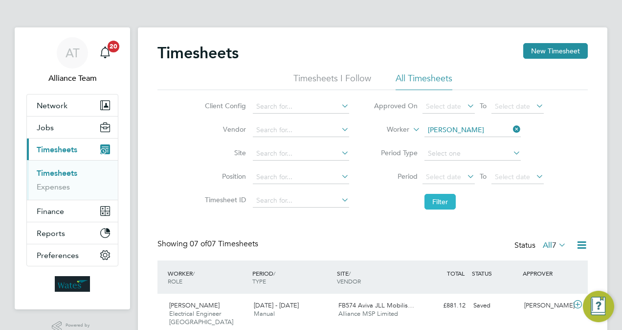
click at [446, 204] on button "Filter" at bounding box center [440, 202] width 31 height 16
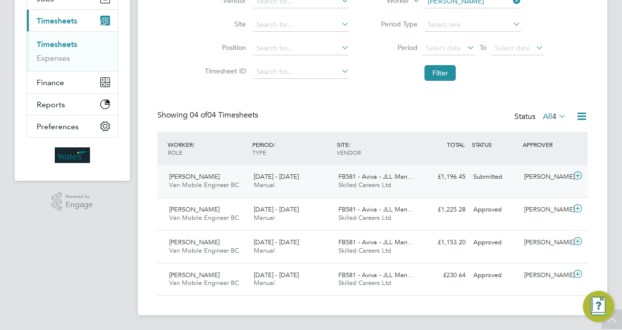
click at [529, 185] on div "[PERSON_NAME]" at bounding box center [546, 177] width 51 height 16
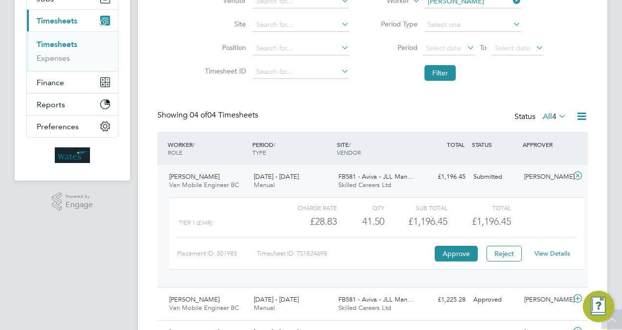
click at [552, 250] on link "View Details" at bounding box center [553, 253] width 36 height 8
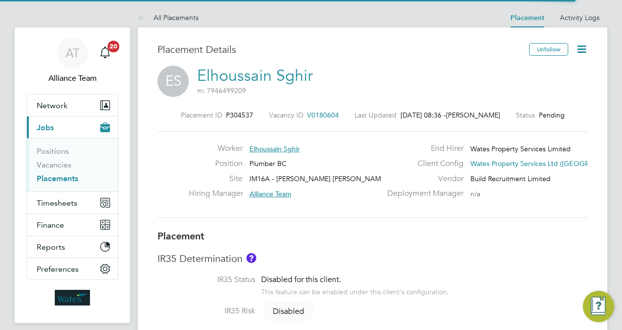
click at [264, 73] on link "Elhoussain Sghir" at bounding box center [255, 75] width 116 height 19
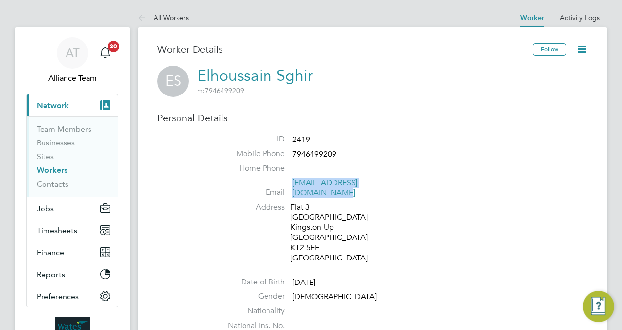
drag, startPoint x: 411, startPoint y: 182, endPoint x: 295, endPoint y: 182, distance: 116.9
click at [295, 182] on li "Email [EMAIL_ADDRESS][DOMAIN_NAME]" at bounding box center [402, 190] width 372 height 24
copy link "[EMAIL_ADDRESS][DOMAIN_NAME]"
click at [60, 169] on link "Workers" at bounding box center [52, 169] width 31 height 9
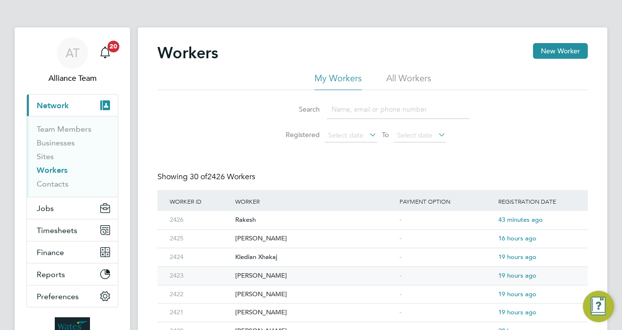
click at [297, 273] on div "[PERSON_NAME]" at bounding box center [315, 276] width 164 height 18
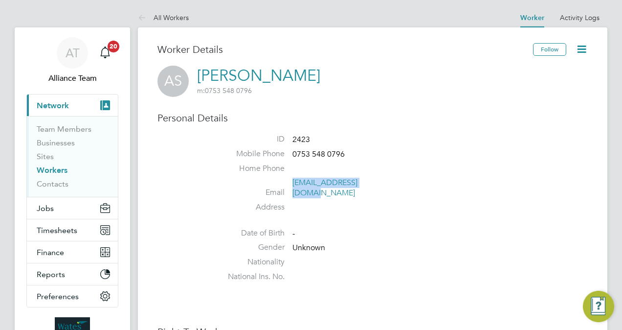
drag, startPoint x: 385, startPoint y: 182, endPoint x: 294, endPoint y: 184, distance: 91.0
click at [294, 184] on span "[EMAIL_ADDRESS][DOMAIN_NAME]" at bounding box center [339, 188] width 93 height 21
copy link "[EMAIL_ADDRESS][DOMAIN_NAME]"
click at [62, 170] on link "Workers" at bounding box center [52, 169] width 31 height 9
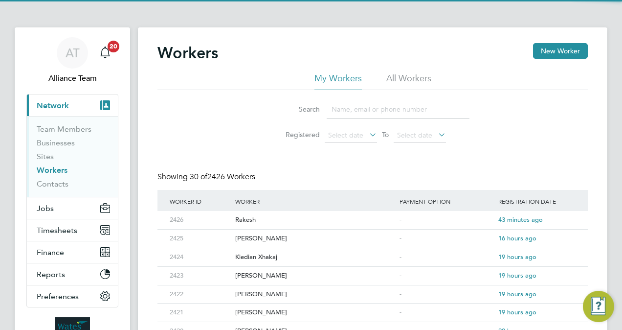
click at [352, 108] on input at bounding box center [398, 109] width 143 height 19
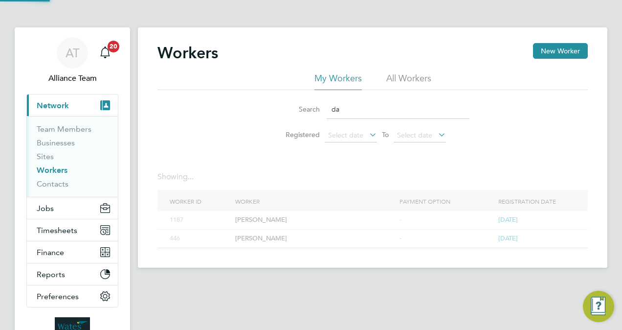
type input "d"
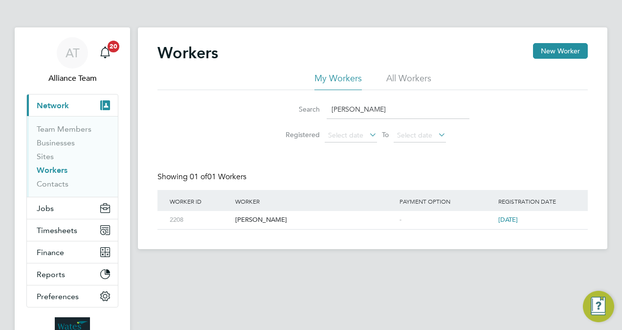
type input "[PERSON_NAME]"
click at [71, 206] on button "Jobs" at bounding box center [72, 208] width 91 height 22
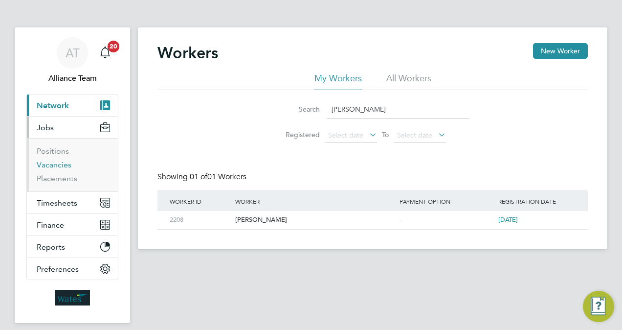
click at [53, 165] on link "Vacancies" at bounding box center [54, 164] width 35 height 9
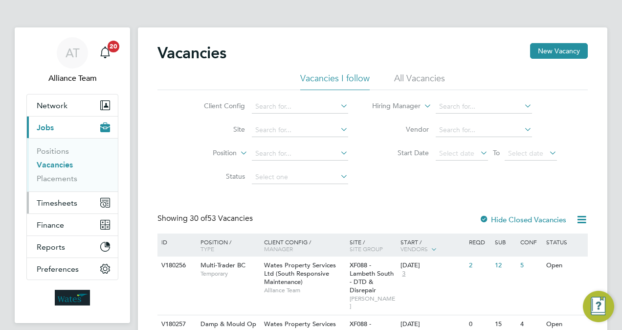
click at [77, 202] on button "Timesheets" at bounding box center [72, 203] width 91 height 22
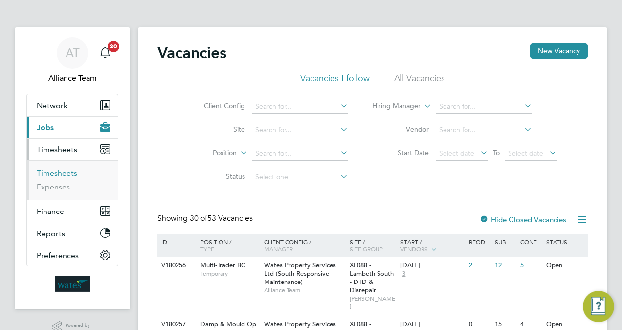
click at [62, 170] on link "Timesheets" at bounding box center [57, 172] width 41 height 9
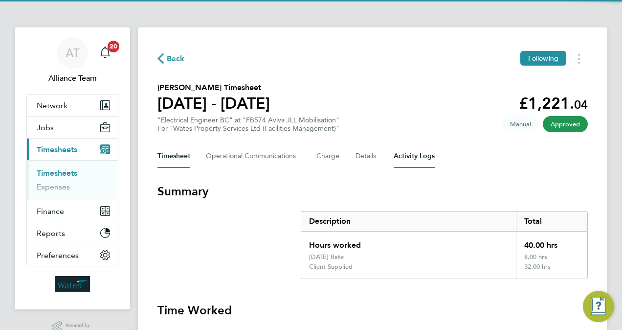
click at [403, 157] on Logs-tab "Activity Logs" at bounding box center [414, 155] width 41 height 23
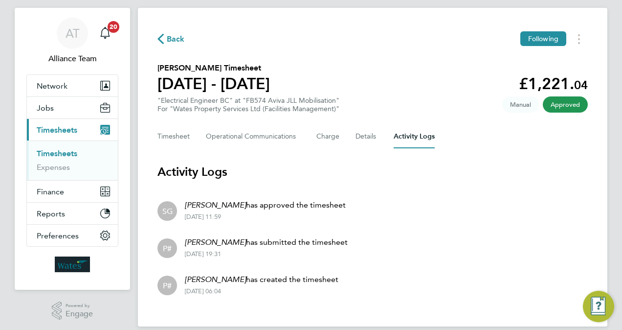
scroll to position [31, 0]
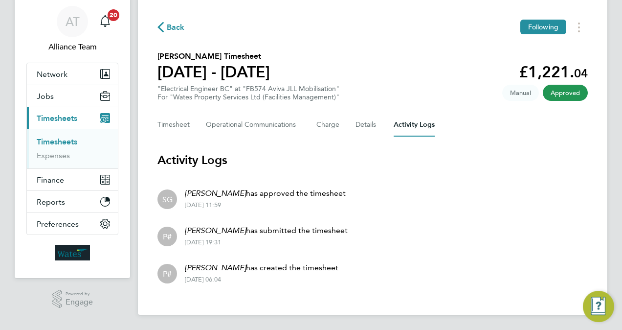
click at [379, 165] on h3 "Activity Logs" at bounding box center [373, 160] width 430 height 16
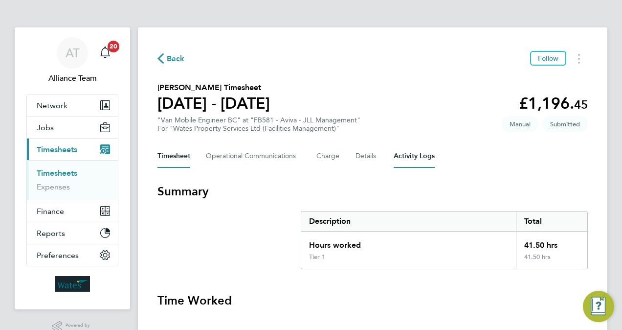
click at [407, 159] on Logs-tab "Activity Logs" at bounding box center [414, 155] width 41 height 23
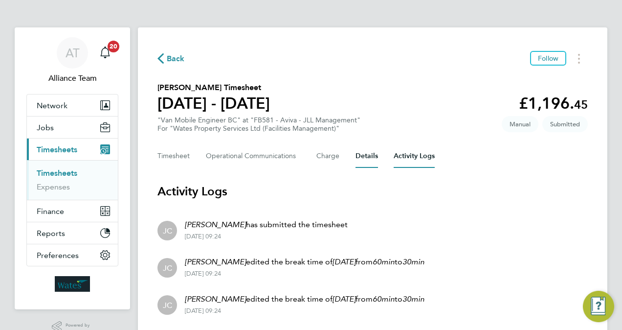
click at [365, 149] on button "Details" at bounding box center [367, 155] width 23 height 23
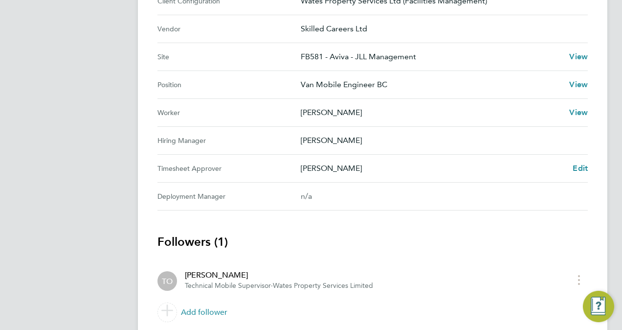
scroll to position [372, 0]
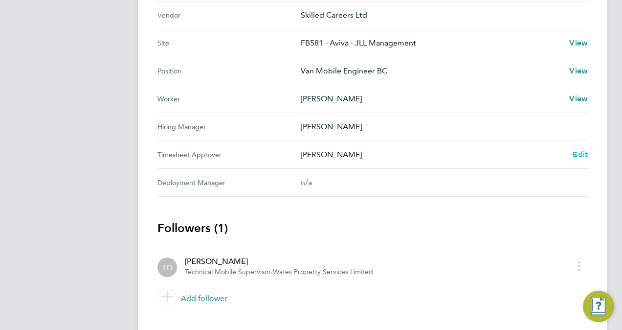
click at [577, 152] on span "Edit" at bounding box center [580, 154] width 15 height 9
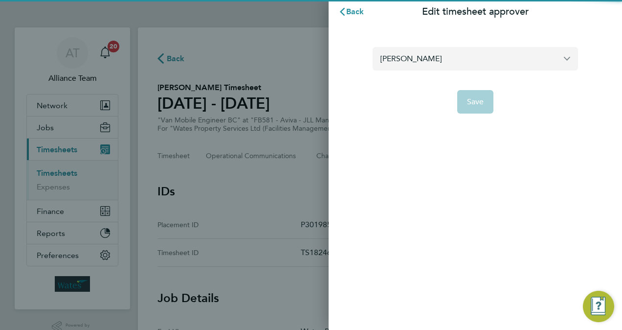
click at [495, 58] on input "[PERSON_NAME]" at bounding box center [475, 58] width 205 height 23
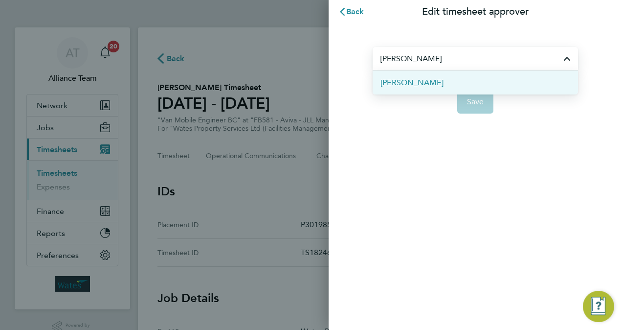
click at [465, 82] on li "[PERSON_NAME]" at bounding box center [475, 82] width 205 height 24
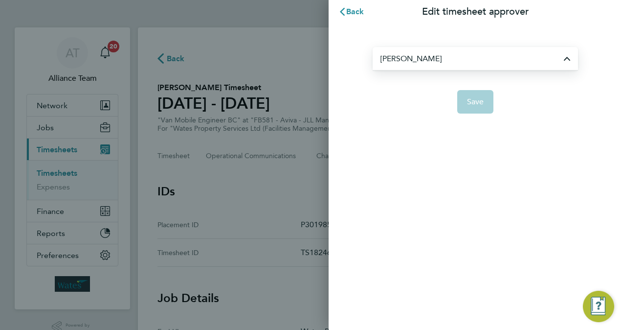
type input "[PERSON_NAME]"
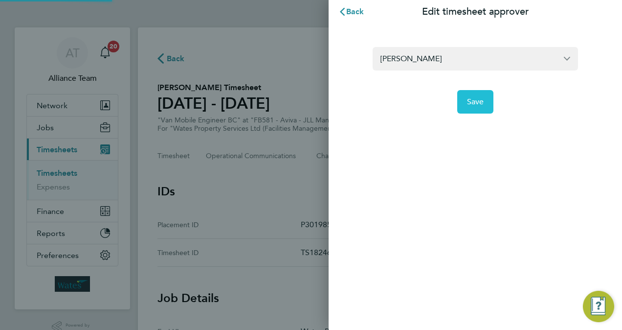
click at [478, 108] on button "Save" at bounding box center [475, 101] width 37 height 23
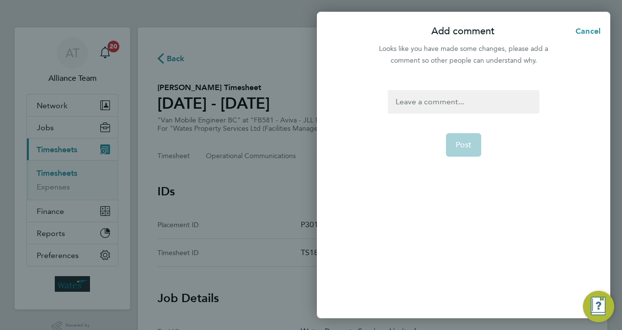
click at [465, 111] on div at bounding box center [463, 101] width 151 height 23
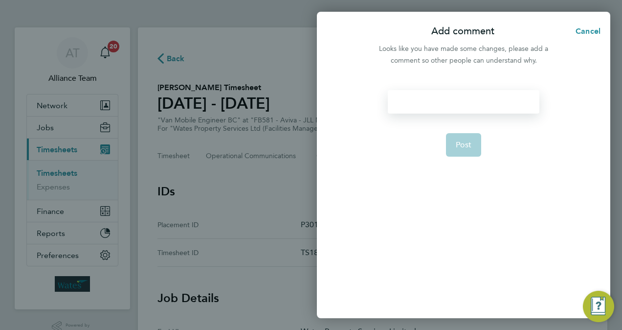
click at [465, 111] on div at bounding box center [463, 101] width 151 height 23
click at [459, 143] on span "Post" at bounding box center [464, 145] width 16 height 10
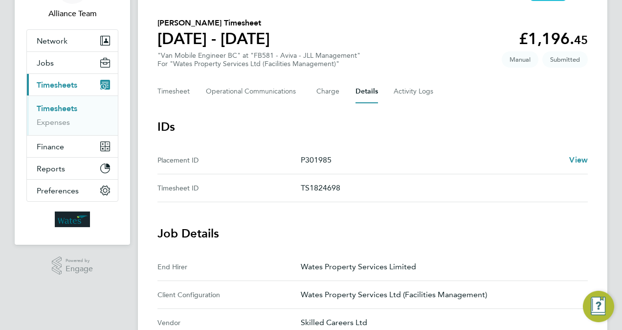
scroll to position [59, 0]
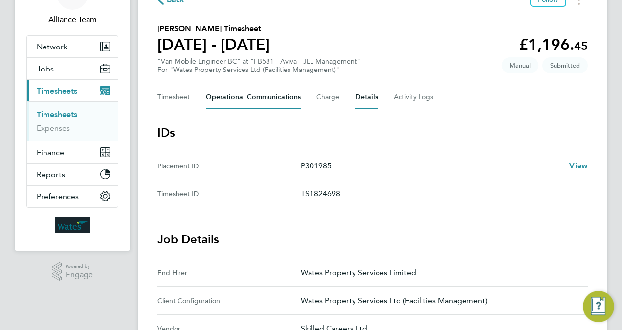
click at [223, 101] on Communications-tab "Operational Communications" at bounding box center [253, 97] width 95 height 23
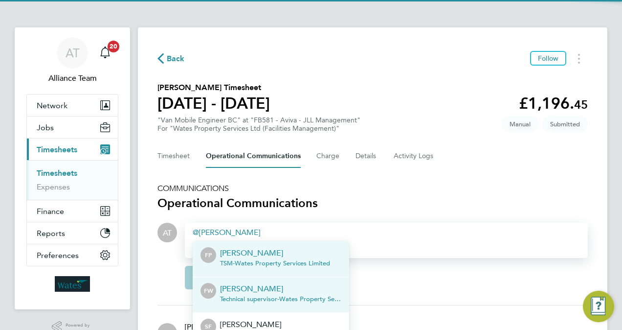
click at [265, 287] on p "[PERSON_NAME]" at bounding box center [280, 289] width 121 height 12
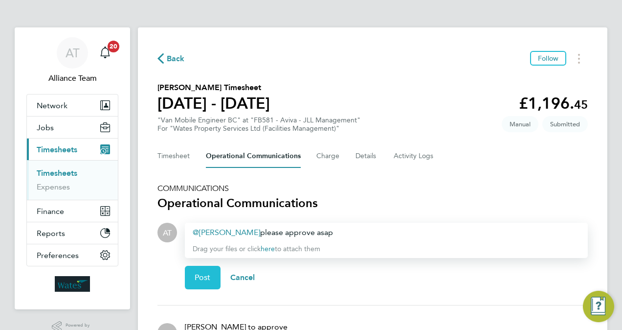
click at [217, 277] on button "Post" at bounding box center [203, 277] width 36 height 23
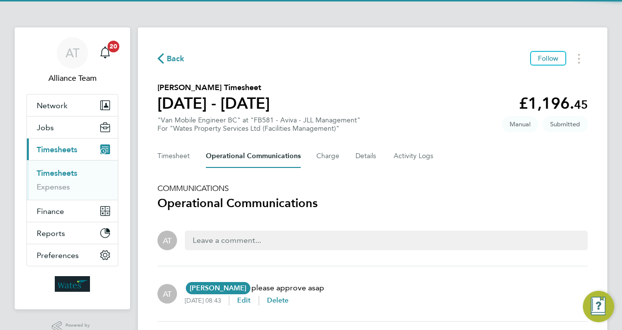
click at [397, 70] on div "Back Follow [PERSON_NAME] Timesheet [DATE] - [DATE] £1,196. 45 "Van Mobile Engi…" at bounding box center [373, 213] width 470 height 372
